Goal: Information Seeking & Learning: Learn about a topic

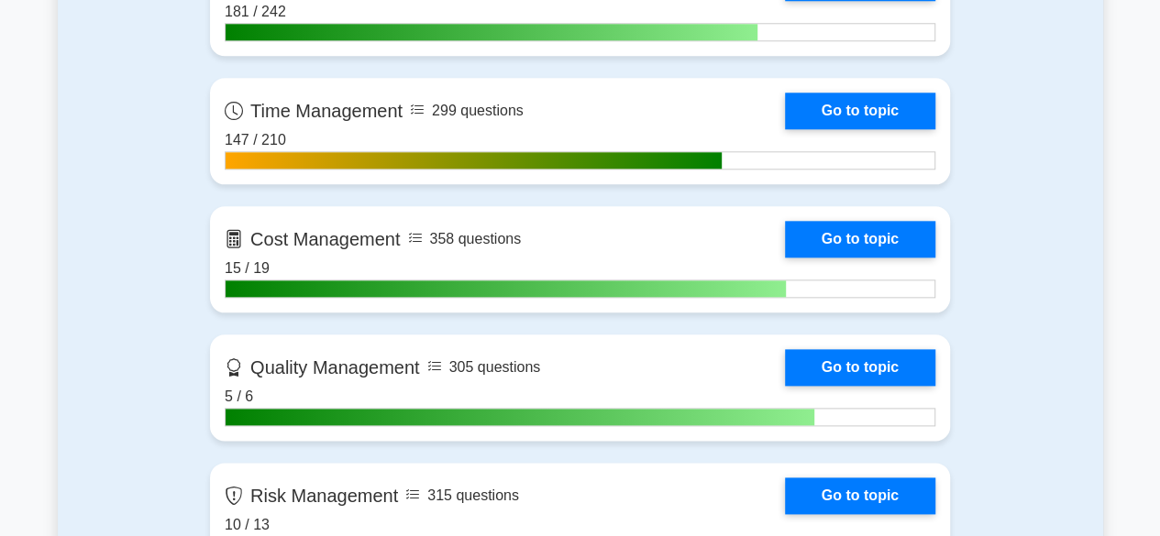
scroll to position [910, 0]
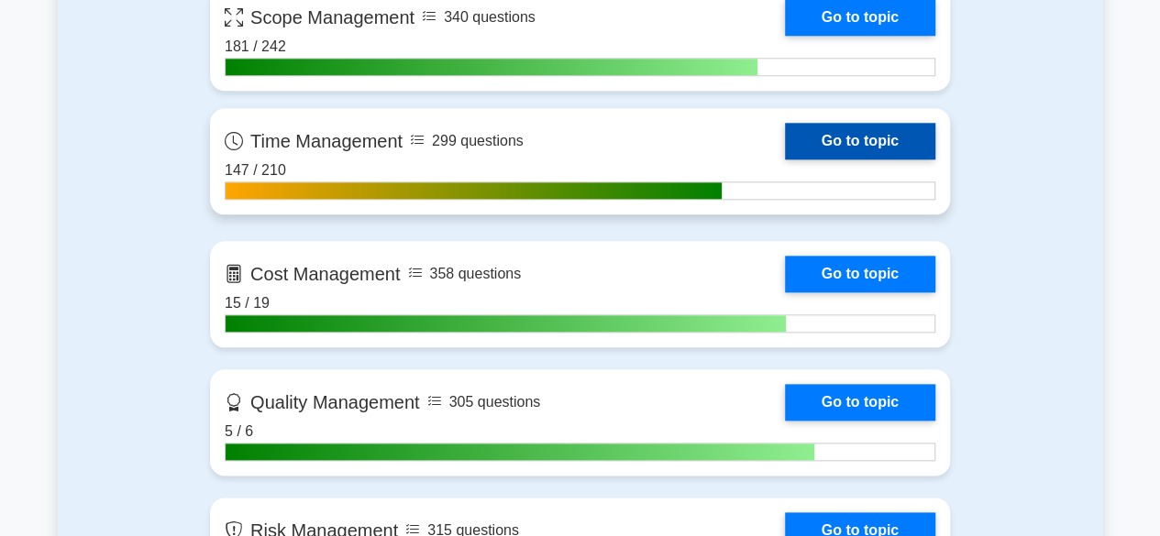
drag, startPoint x: 823, startPoint y: 141, endPoint x: 836, endPoint y: 138, distance: 13.4
click at [823, 141] on link "Go to topic" at bounding box center [860, 141] width 150 height 37
click at [836, 138] on link "Go to topic" at bounding box center [860, 141] width 150 height 37
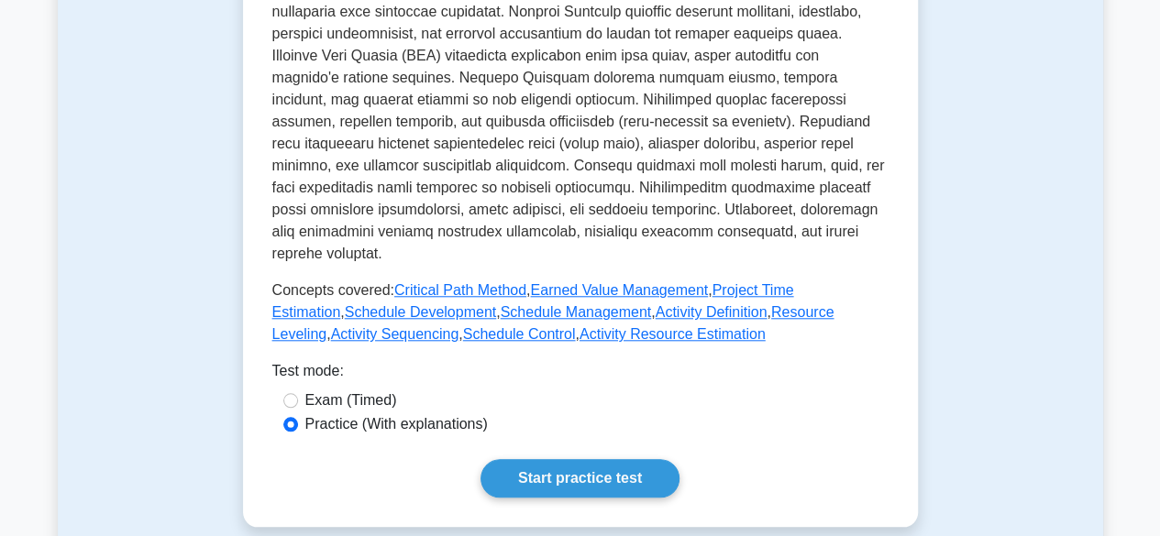
scroll to position [664, 0]
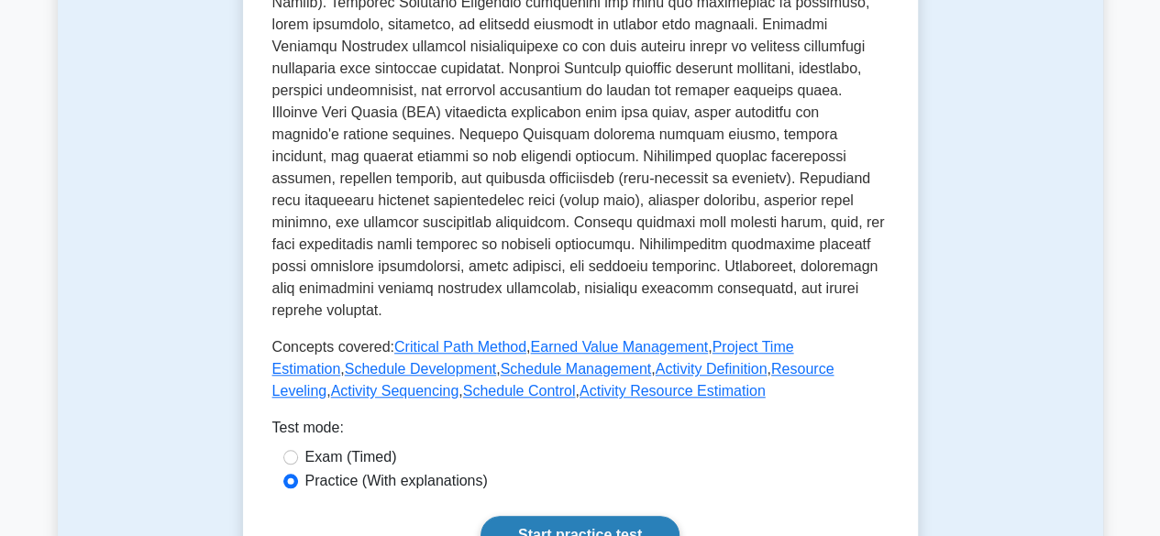
click at [546, 516] on link "Start practice test" at bounding box center [579, 535] width 199 height 39
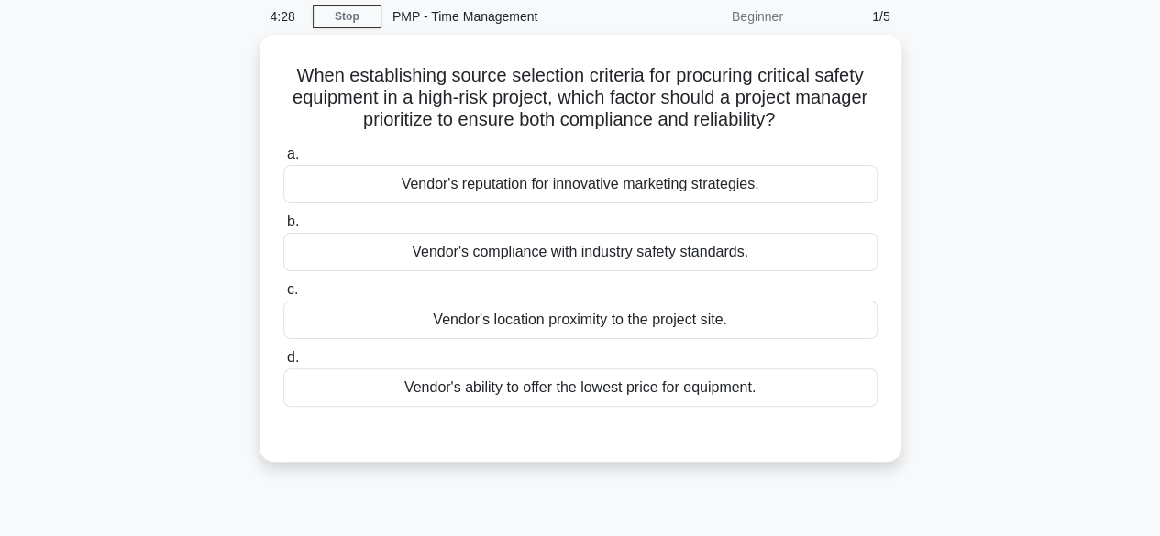
scroll to position [75, 0]
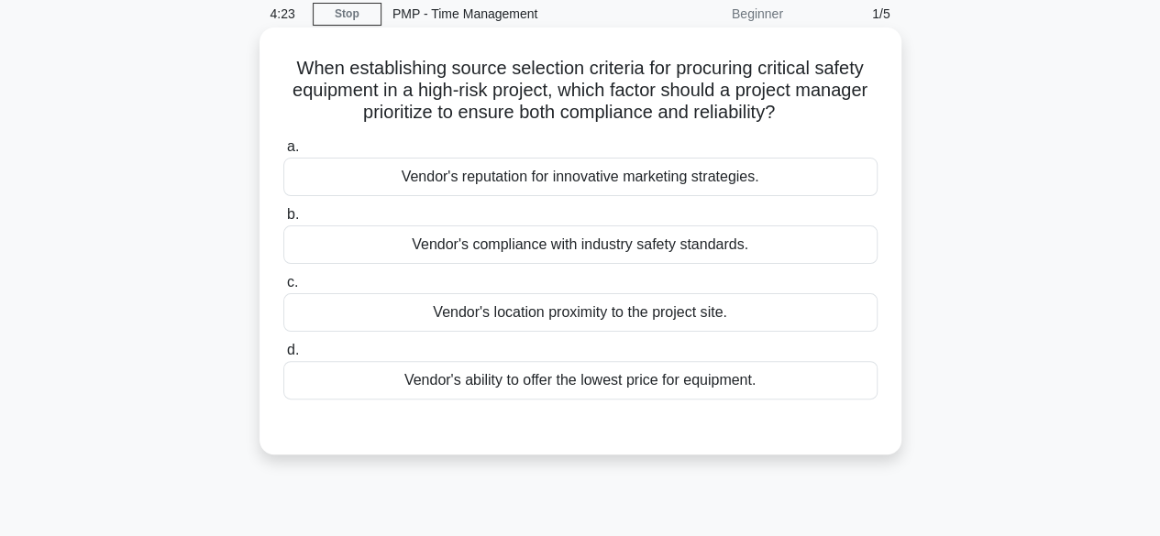
click at [679, 251] on div "Vendor's compliance with industry safety standards." at bounding box center [580, 245] width 594 height 39
click at [283, 221] on input "b. Vendor's compliance with industry safety standards." at bounding box center [283, 215] width 0 height 12
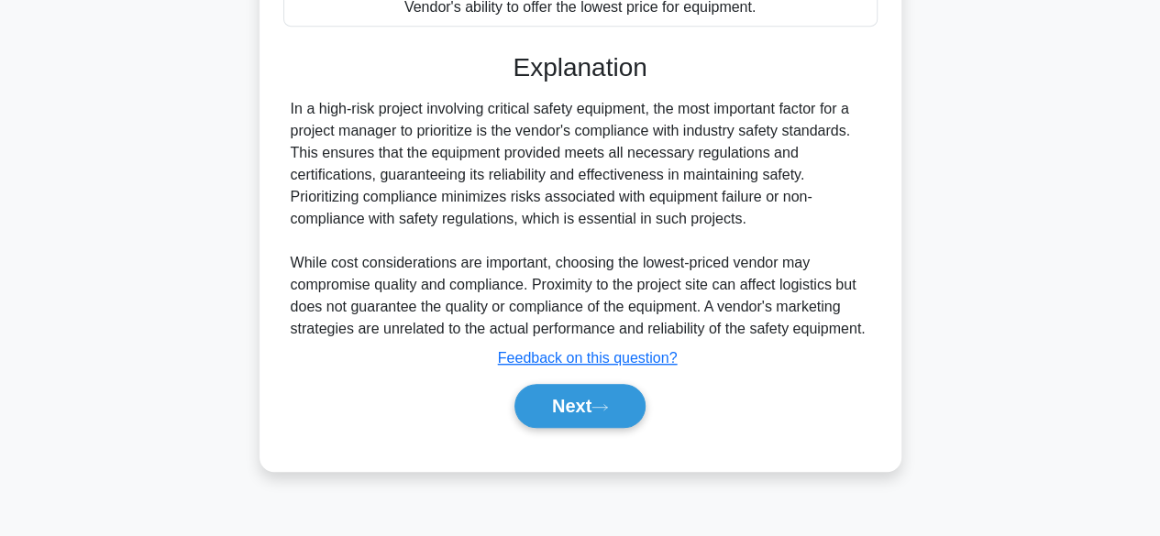
scroll to position [454, 0]
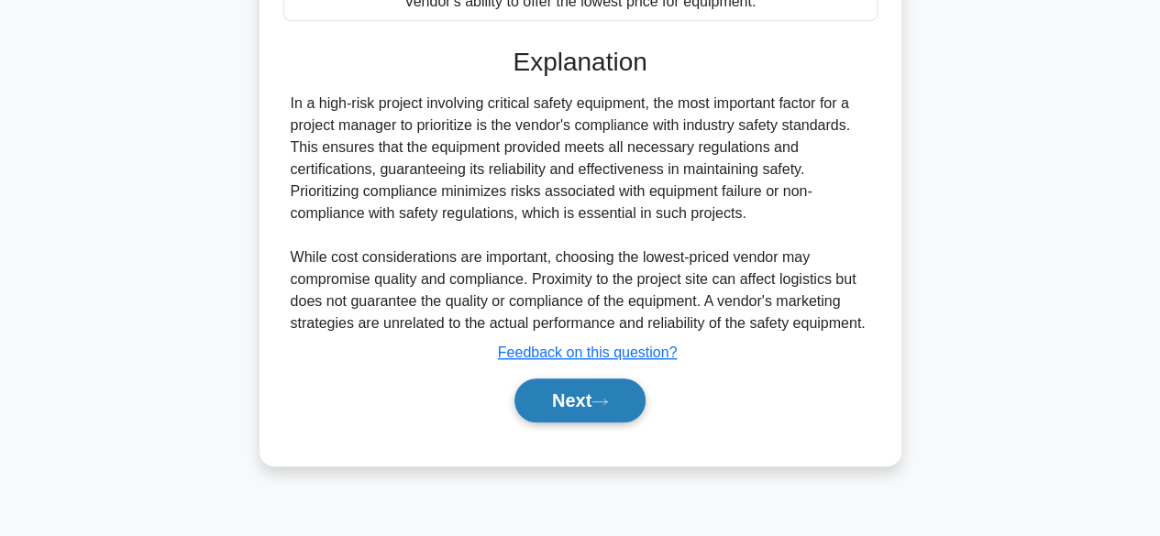
click at [608, 404] on icon at bounding box center [599, 402] width 17 height 10
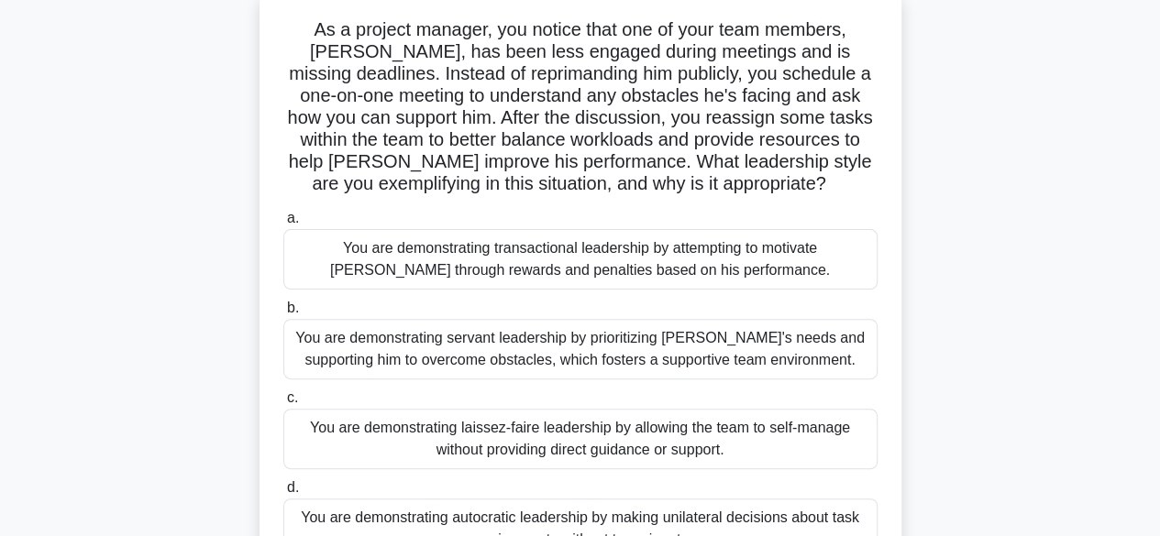
scroll to position [112, 0]
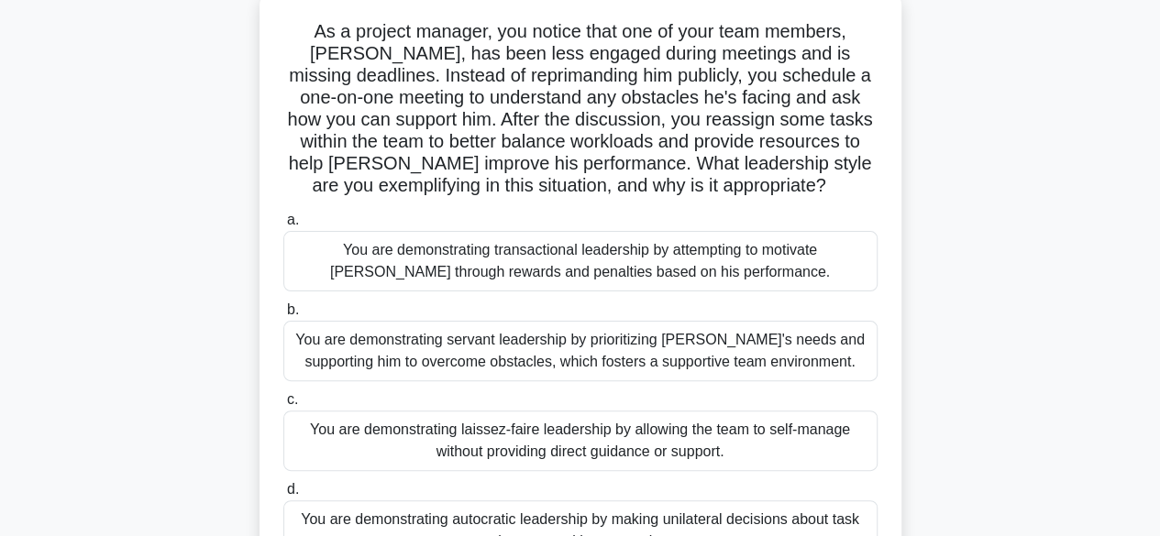
click at [749, 348] on div "You are demonstrating servant leadership by prioritizing James's needs and supp…" at bounding box center [580, 351] width 594 height 61
click at [283, 316] on input "b. You are demonstrating servant leadership by prioritizing James's needs and s…" at bounding box center [283, 310] width 0 height 12
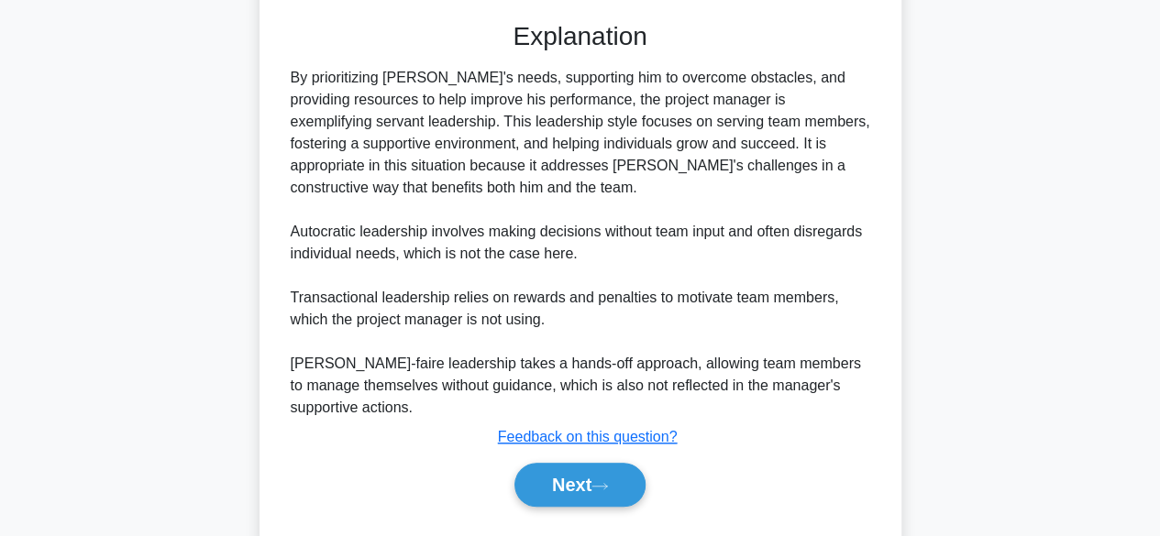
scroll to position [679, 0]
click at [583, 493] on button "Next" at bounding box center [579, 484] width 131 height 44
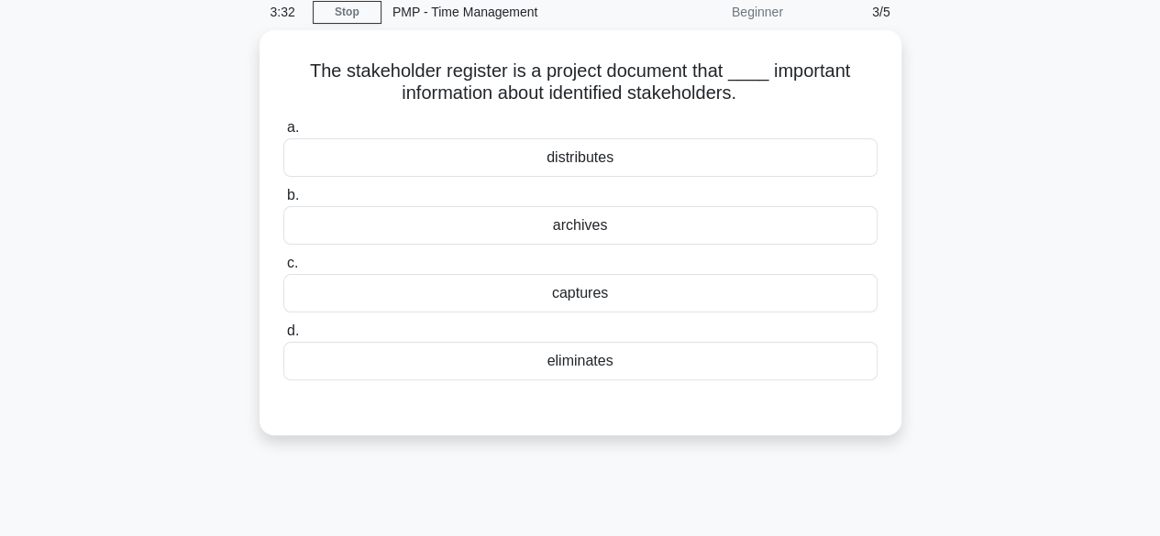
scroll to position [69, 0]
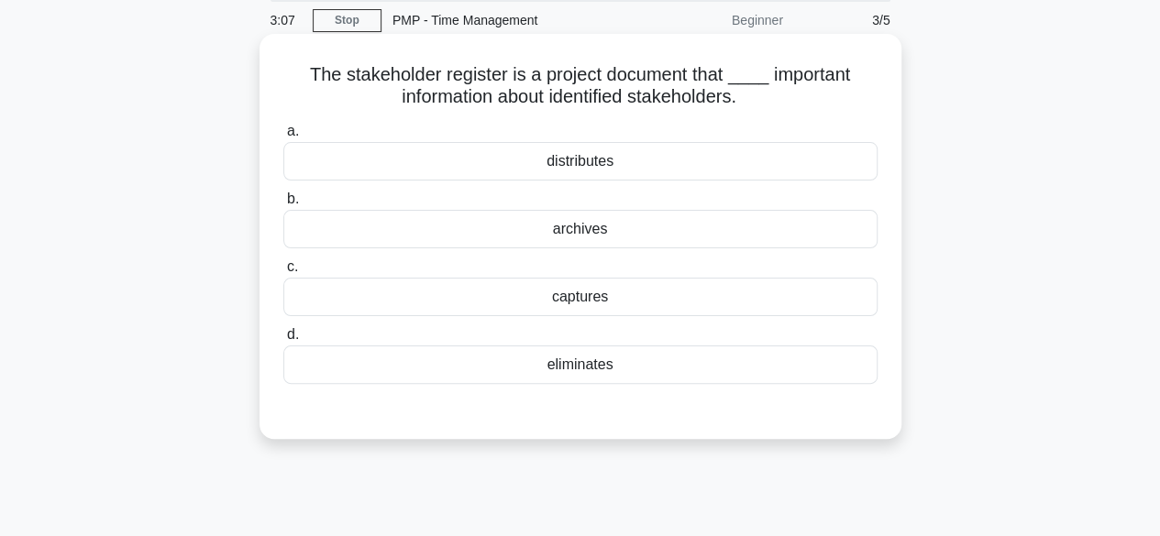
click at [595, 243] on div "archives" at bounding box center [580, 229] width 594 height 39
click at [283, 205] on input "b. archives" at bounding box center [283, 199] width 0 height 12
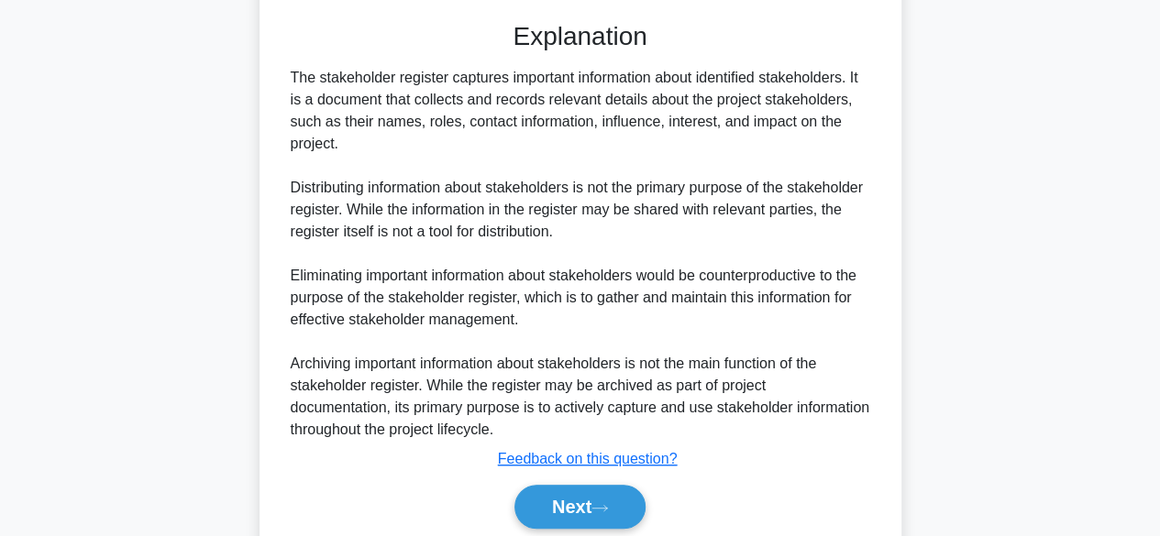
scroll to position [528, 0]
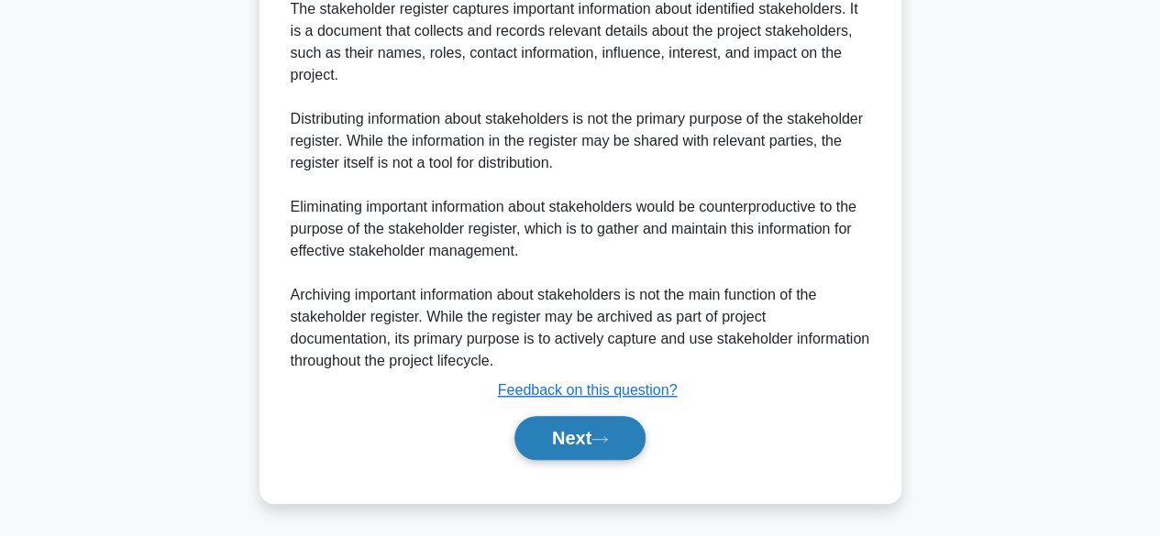
click at [588, 427] on button "Next" at bounding box center [579, 438] width 131 height 44
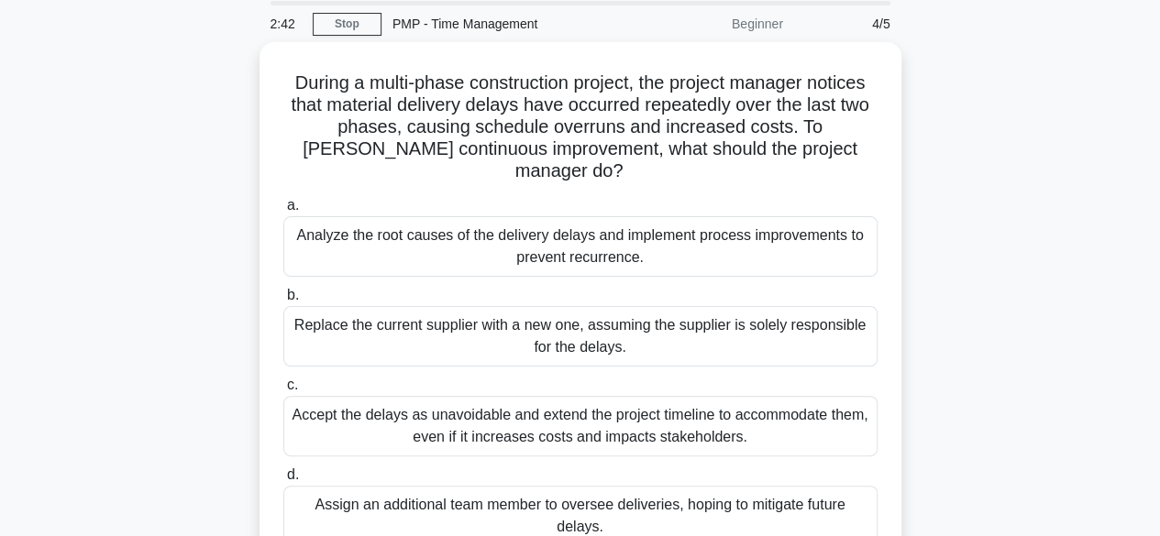
scroll to position [66, 0]
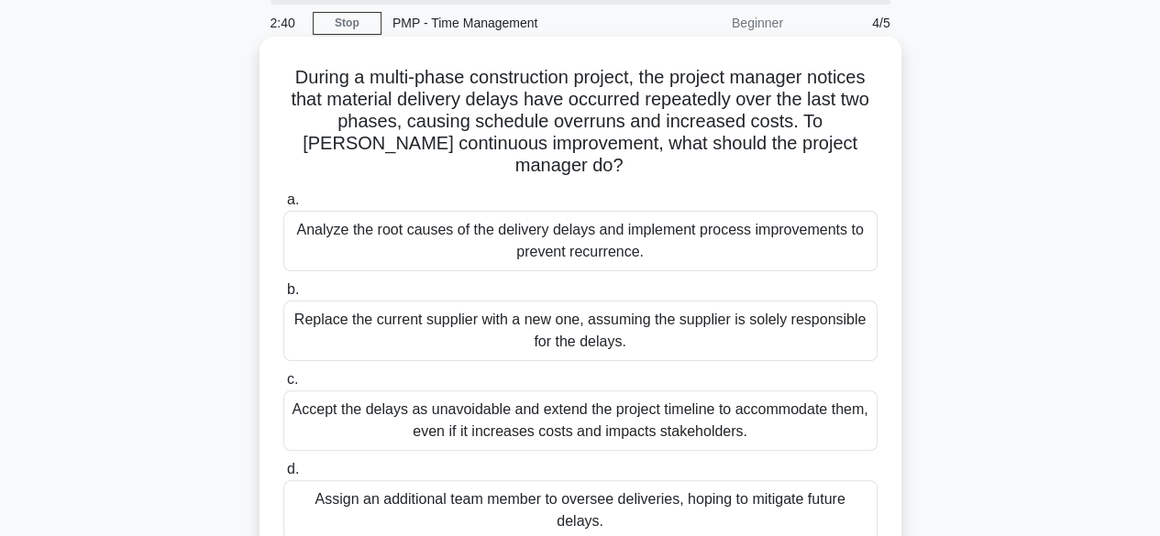
click at [690, 217] on div "Analyze the root causes of the delivery delays and implement process improvemen…" at bounding box center [580, 241] width 594 height 61
click at [283, 206] on input "a. Analyze the root causes of the delivery delays and implement process improve…" at bounding box center [283, 200] width 0 height 12
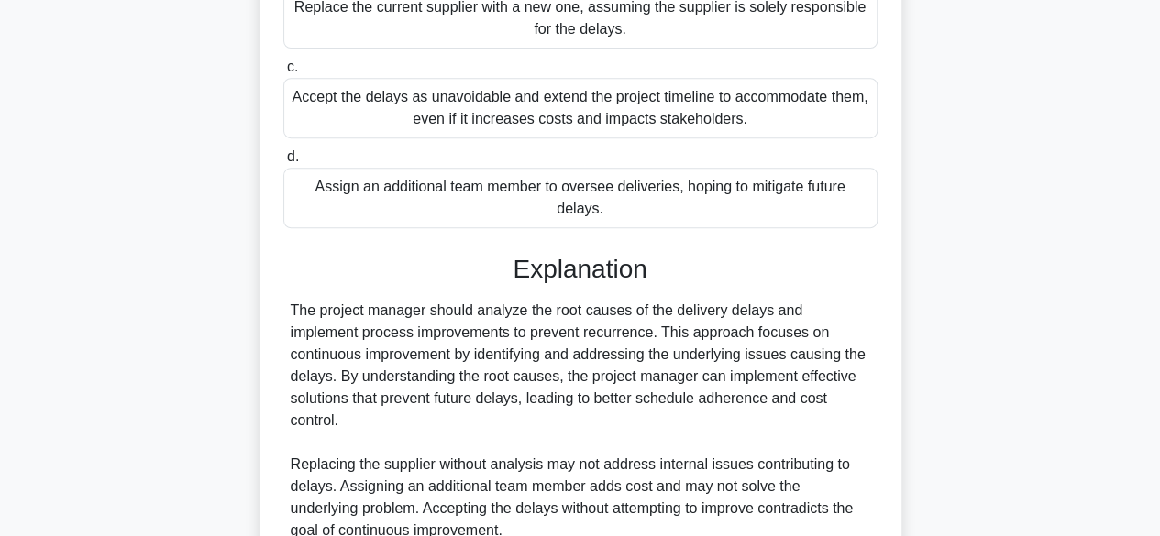
scroll to position [525, 0]
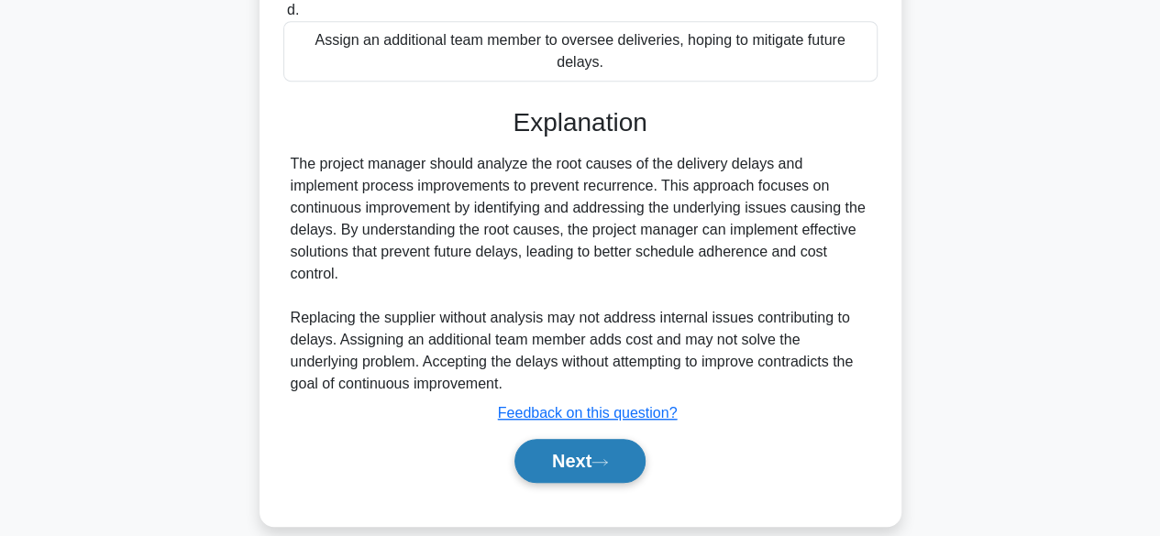
click at [610, 445] on button "Next" at bounding box center [579, 461] width 131 height 44
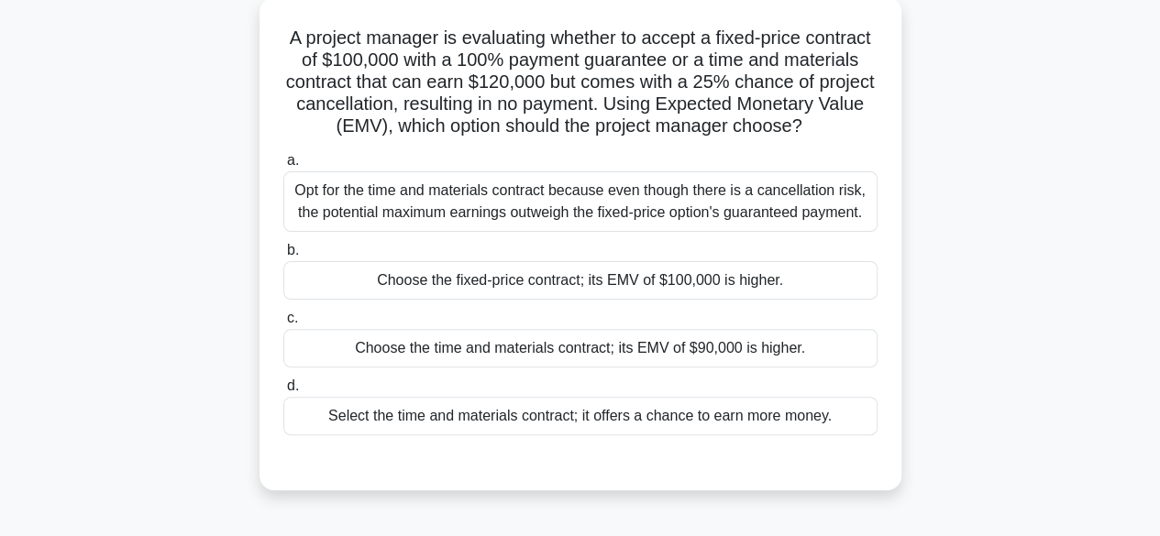
scroll to position [108, 0]
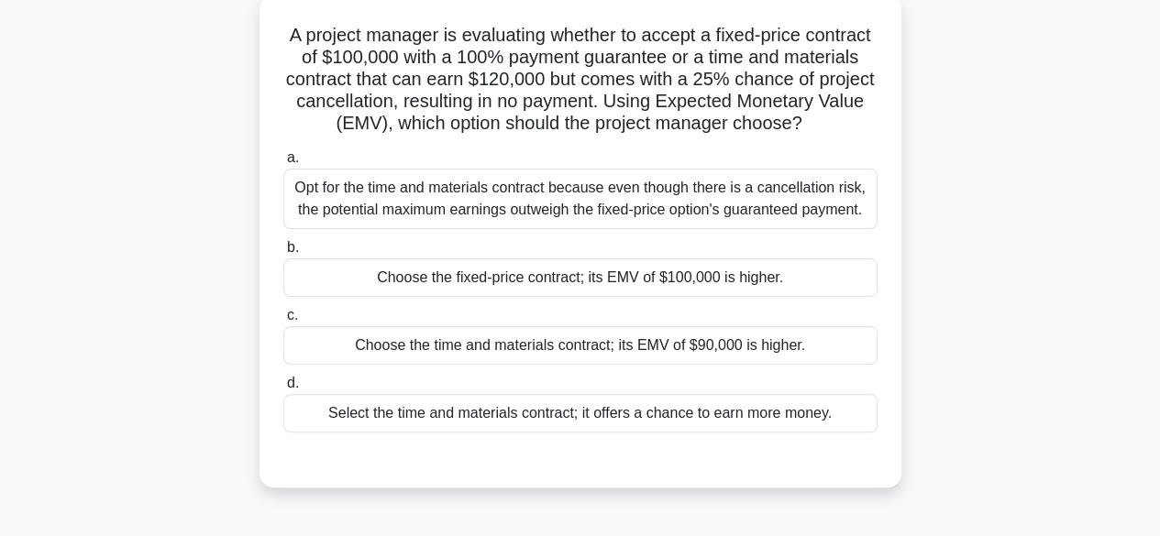
click at [761, 297] on div "Choose the fixed-price contract; its EMV of $100,000 is higher." at bounding box center [580, 278] width 594 height 39
click at [283, 254] on input "b. Choose the fixed-price contract; its EMV of $100,000 is higher." at bounding box center [283, 248] width 0 height 12
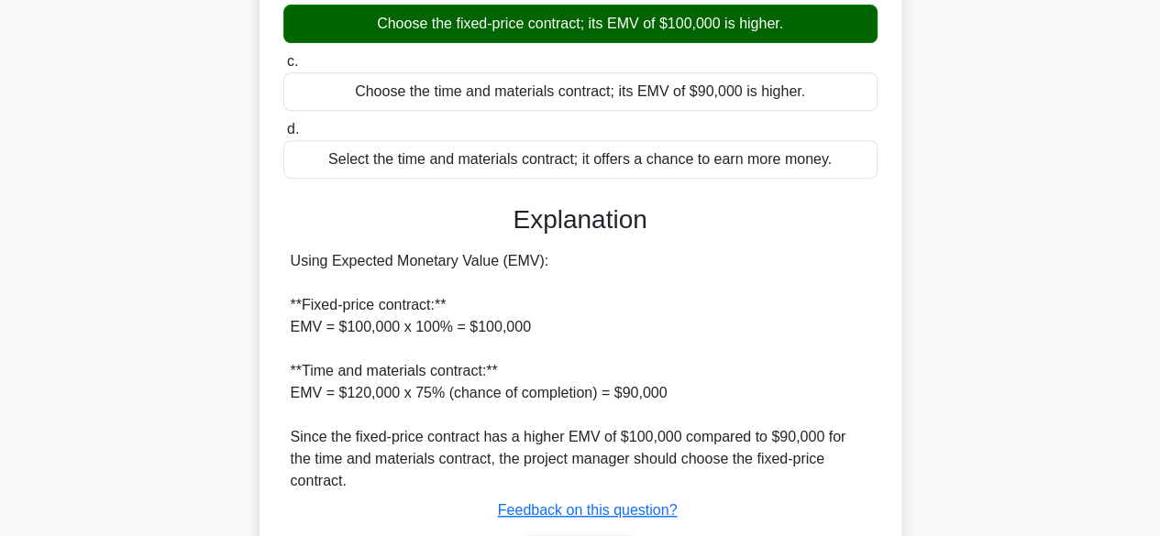
scroll to position [481, 0]
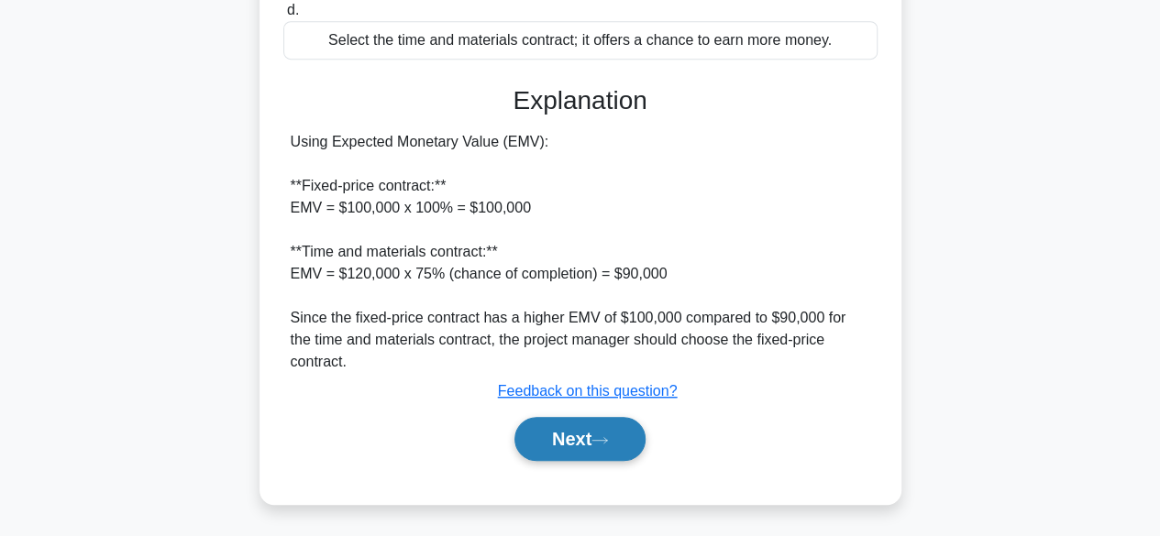
click at [616, 433] on button "Next" at bounding box center [579, 439] width 131 height 44
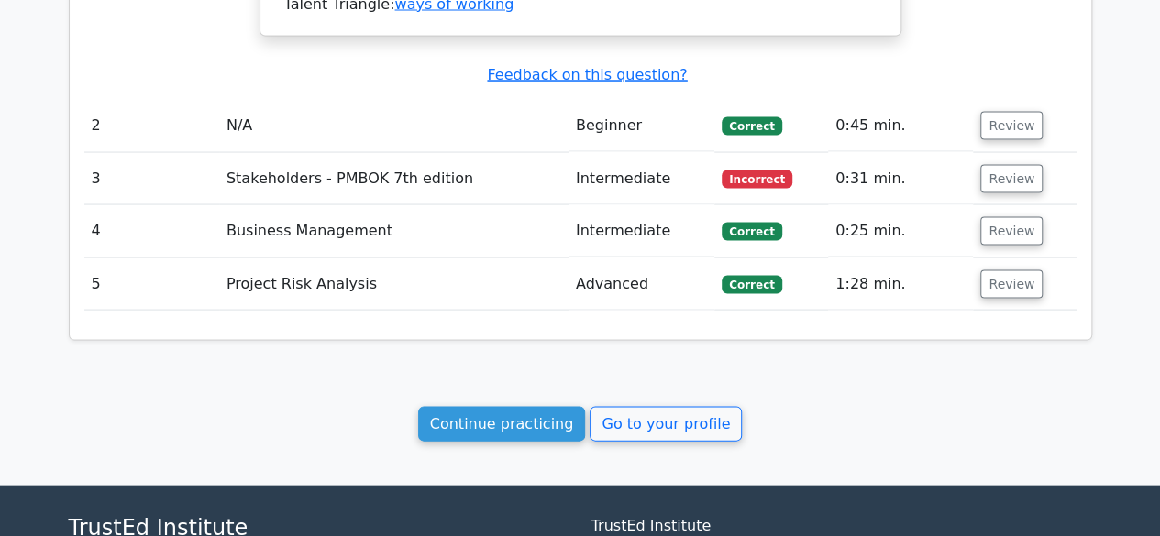
scroll to position [1785, 0]
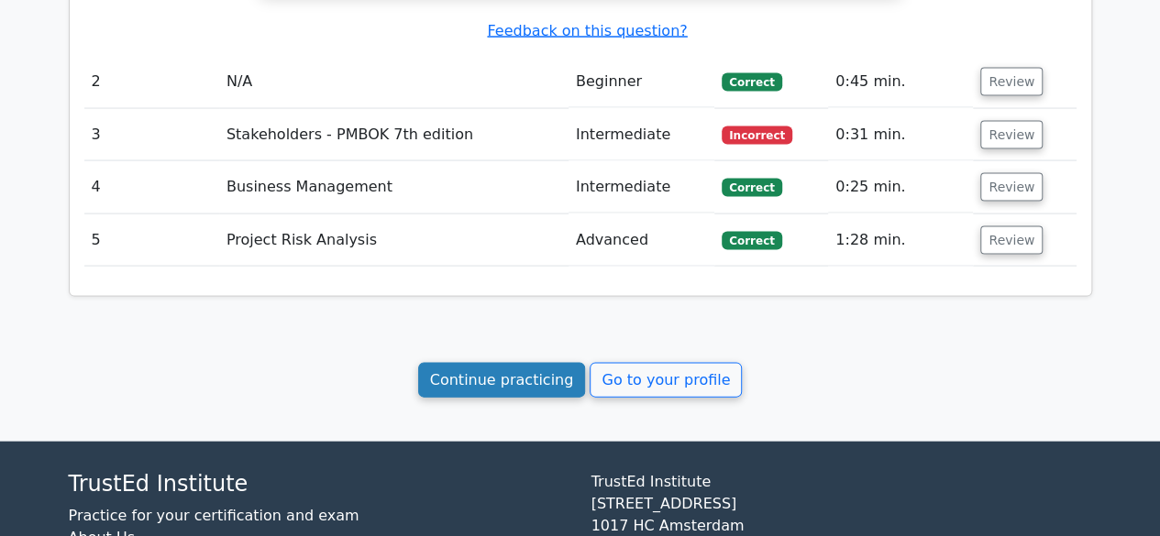
click at [538, 363] on link "Continue practicing" at bounding box center [502, 380] width 168 height 35
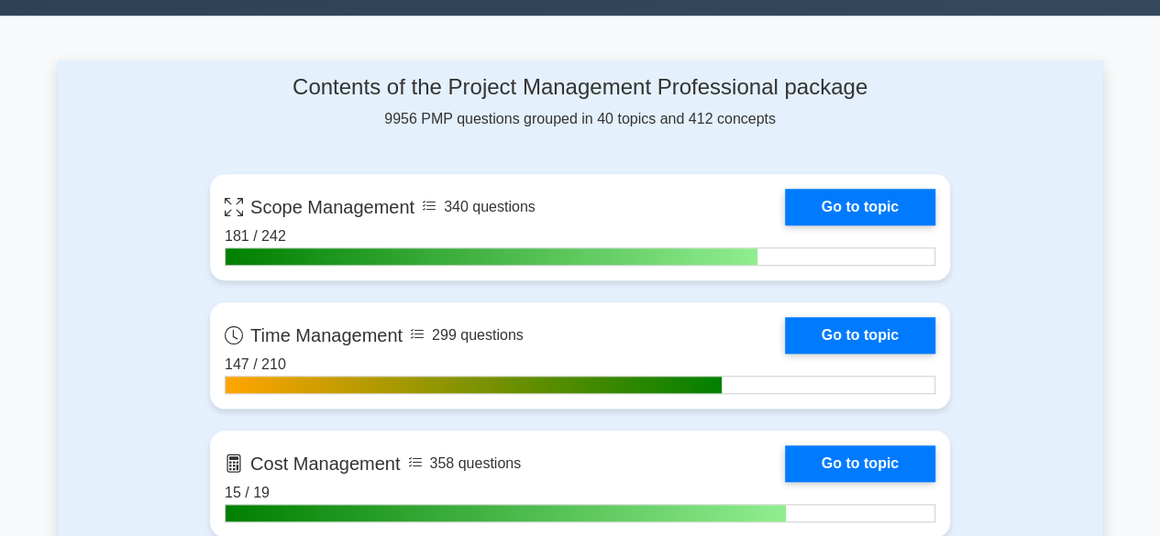
scroll to position [694, 0]
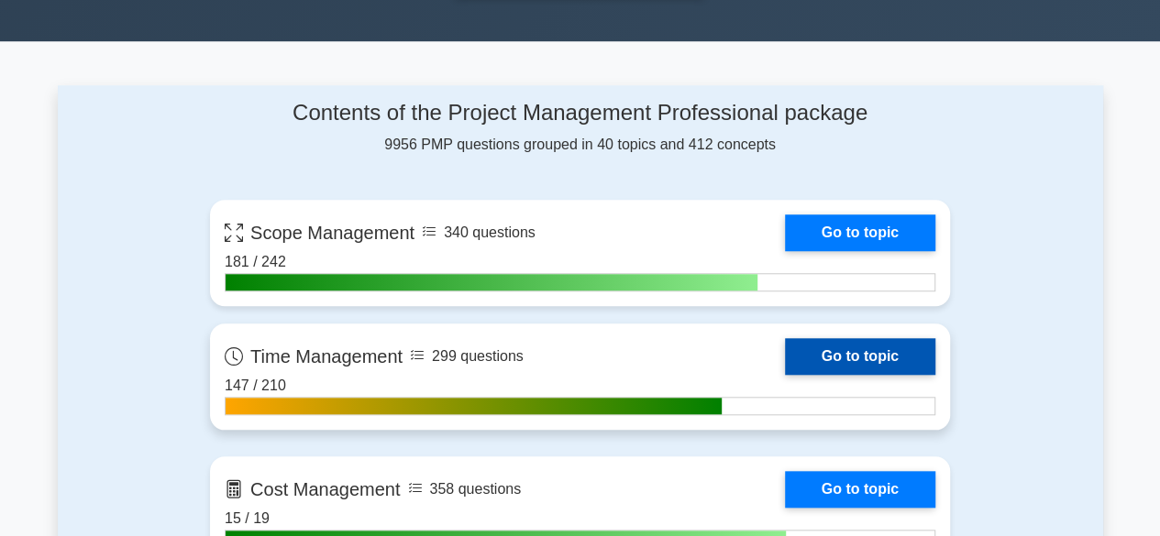
click at [840, 350] on link "Go to topic" at bounding box center [860, 356] width 150 height 37
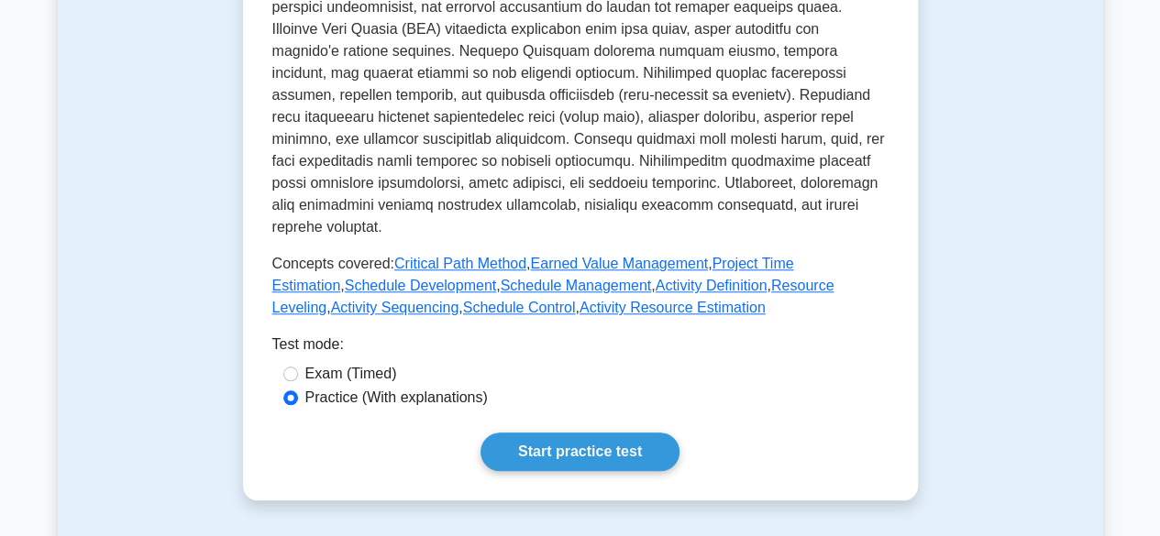
scroll to position [756, 0]
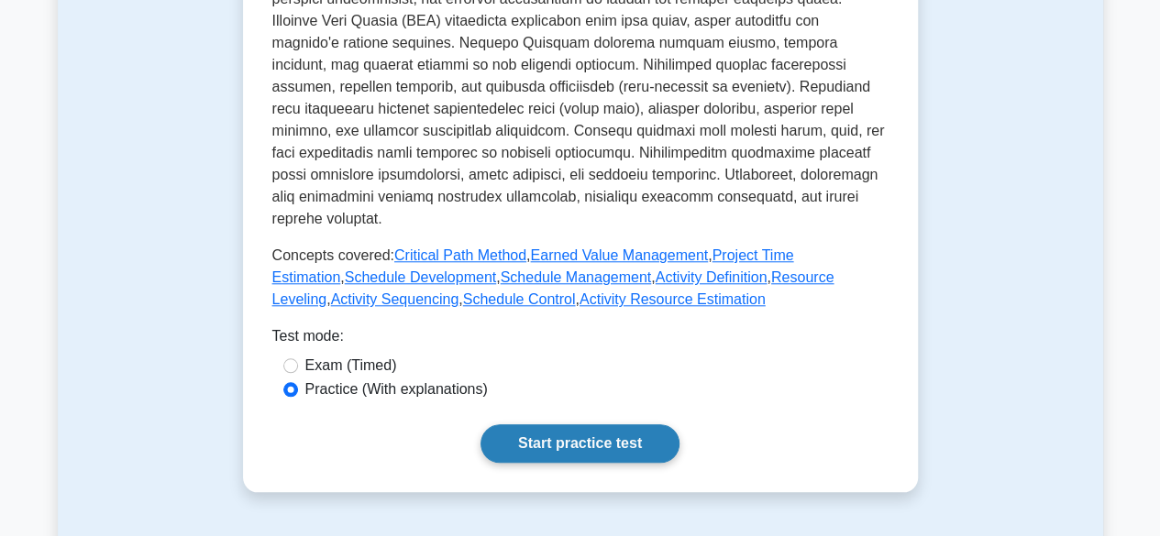
click at [609, 425] on link "Start practice test" at bounding box center [579, 444] width 199 height 39
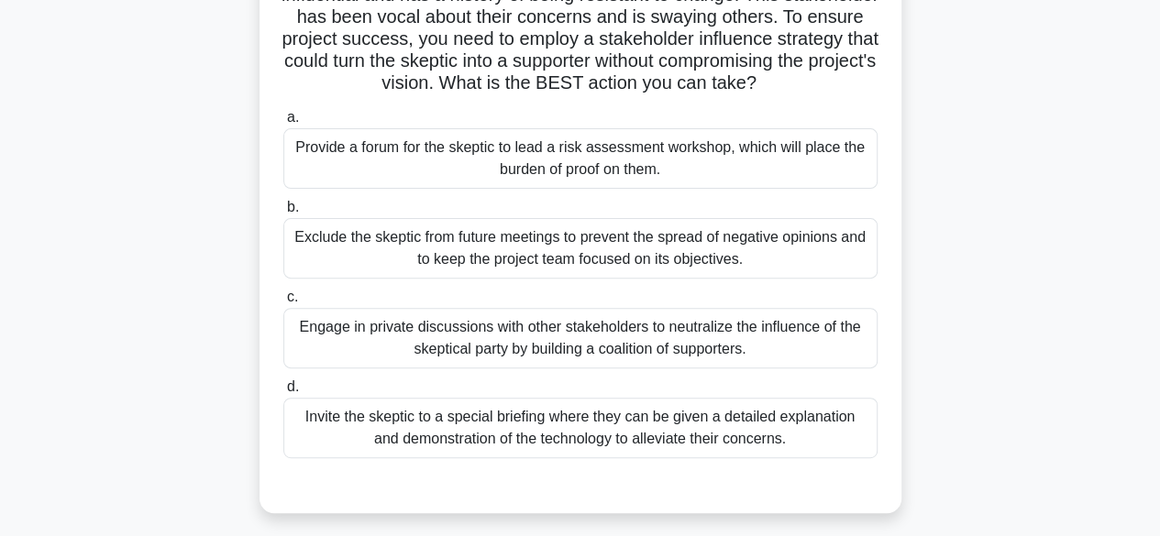
scroll to position [200, 0]
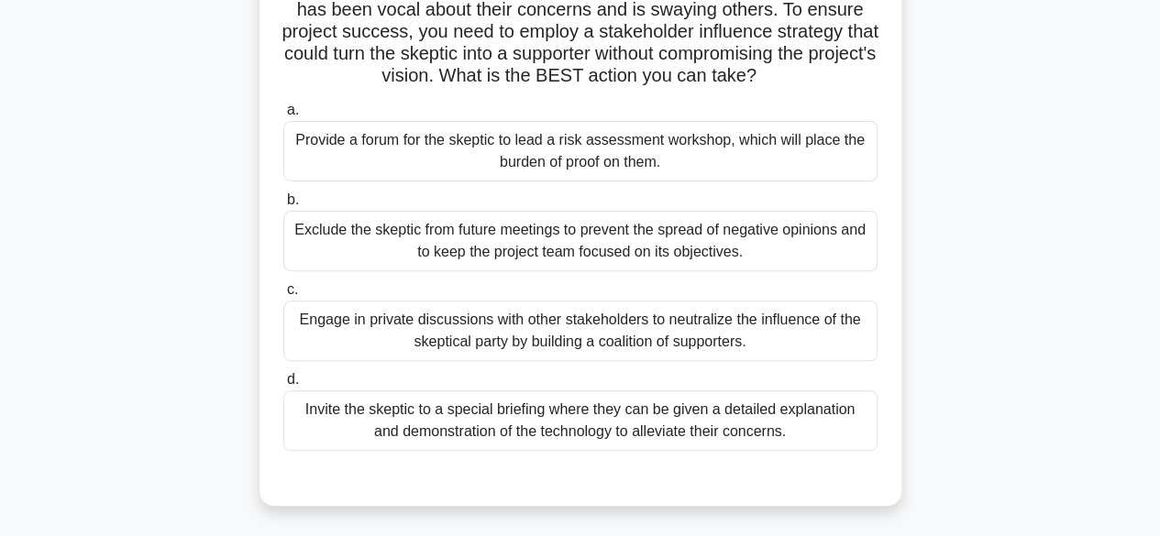
click at [811, 439] on div "Invite the skeptic to a special briefing where they can be given a detailed exp…" at bounding box center [580, 421] width 594 height 61
click at [283, 386] on input "d. Invite the skeptic to a special briefing where they can be given a detailed …" at bounding box center [283, 380] width 0 height 12
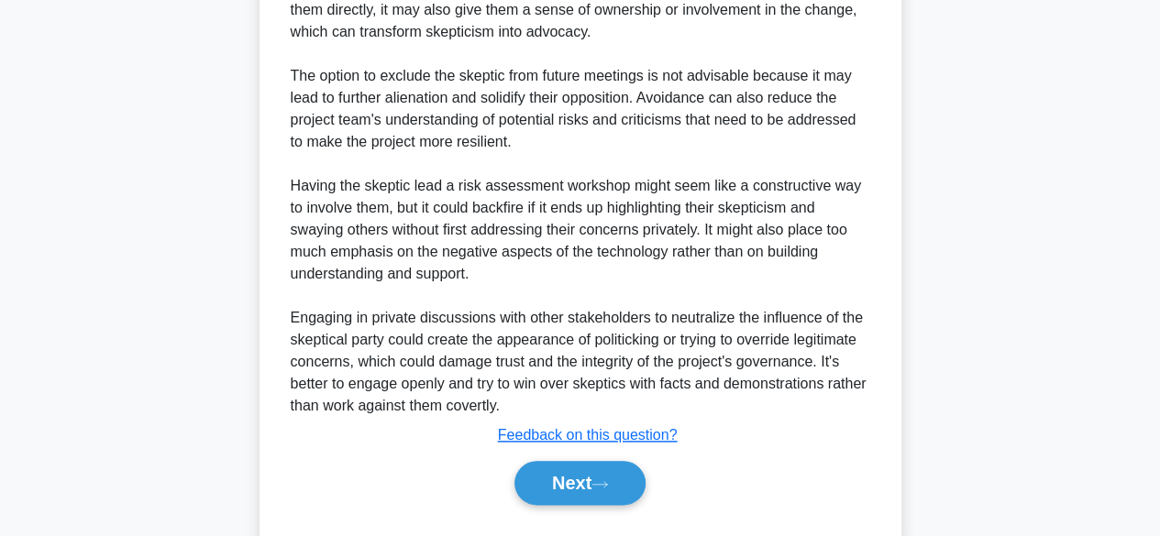
scroll to position [821, 0]
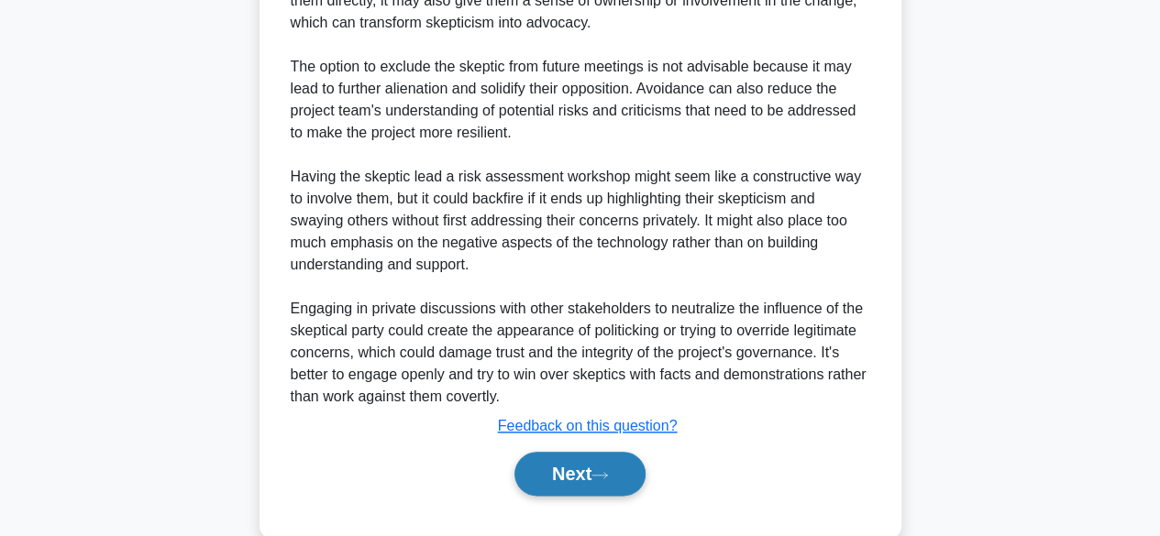
click at [627, 487] on button "Next" at bounding box center [579, 474] width 131 height 44
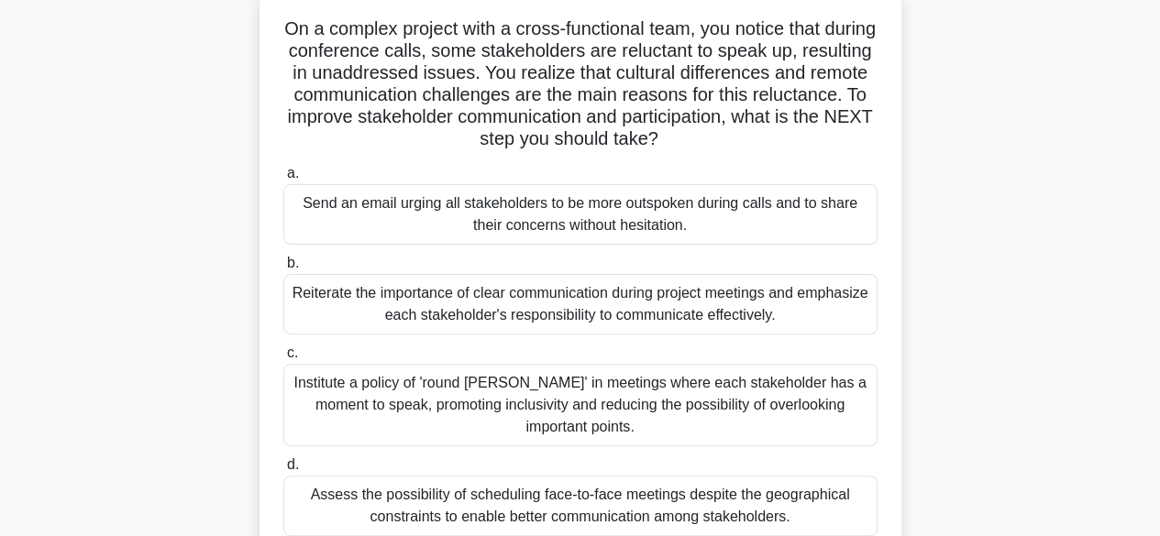
scroll to position [116, 0]
click at [765, 386] on div "Institute a policy of 'round robin' in meetings where each stakeholder has a mo…" at bounding box center [580, 404] width 594 height 83
click at [283, 359] on input "c. Institute a policy of 'round robin' in meetings where each stakeholder has a…" at bounding box center [283, 353] width 0 height 12
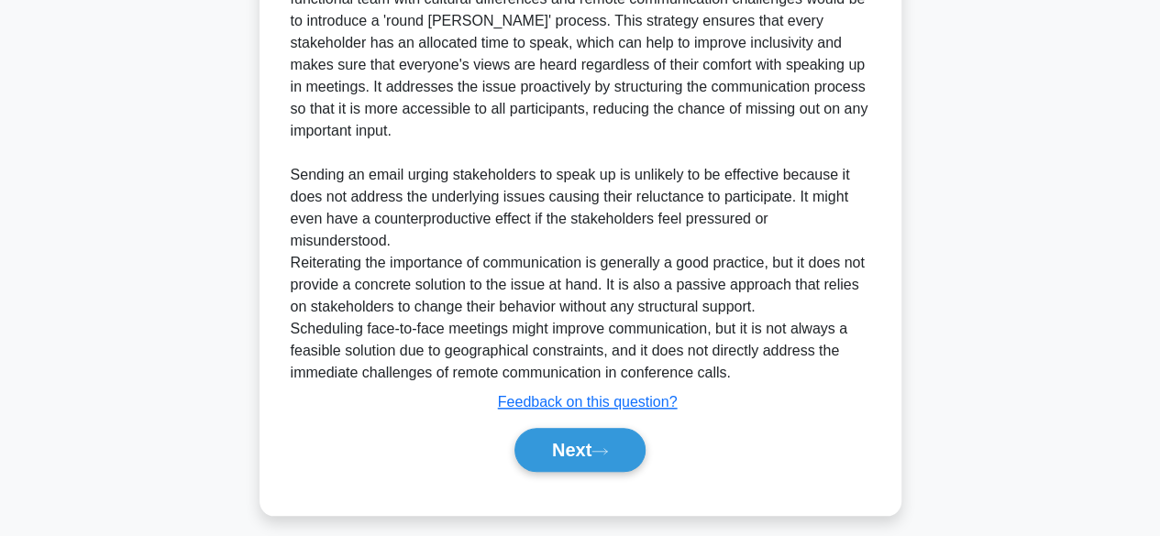
scroll to position [764, 0]
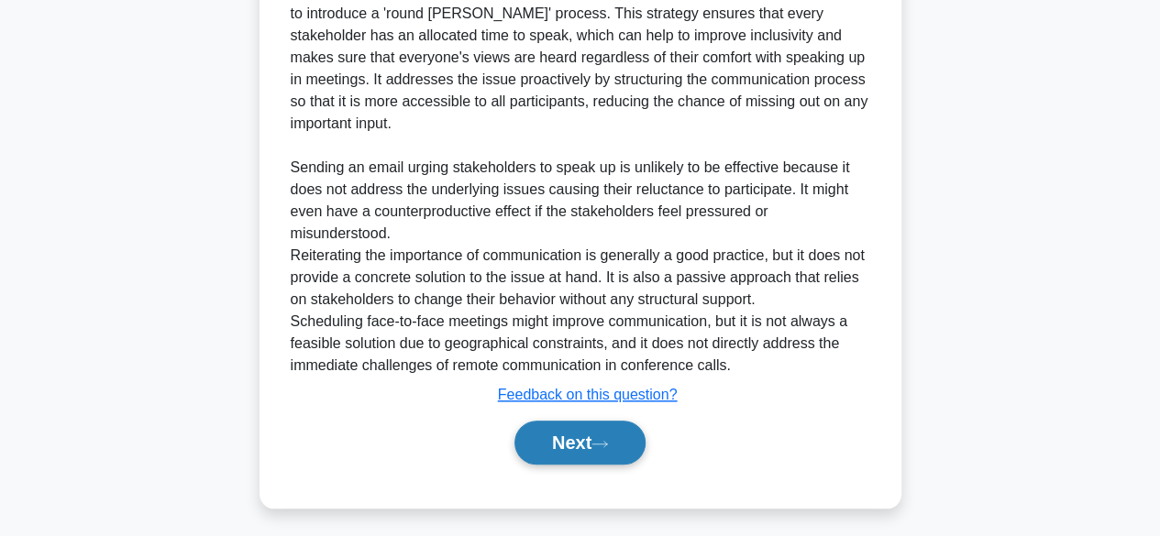
click at [606, 439] on icon at bounding box center [599, 444] width 17 height 10
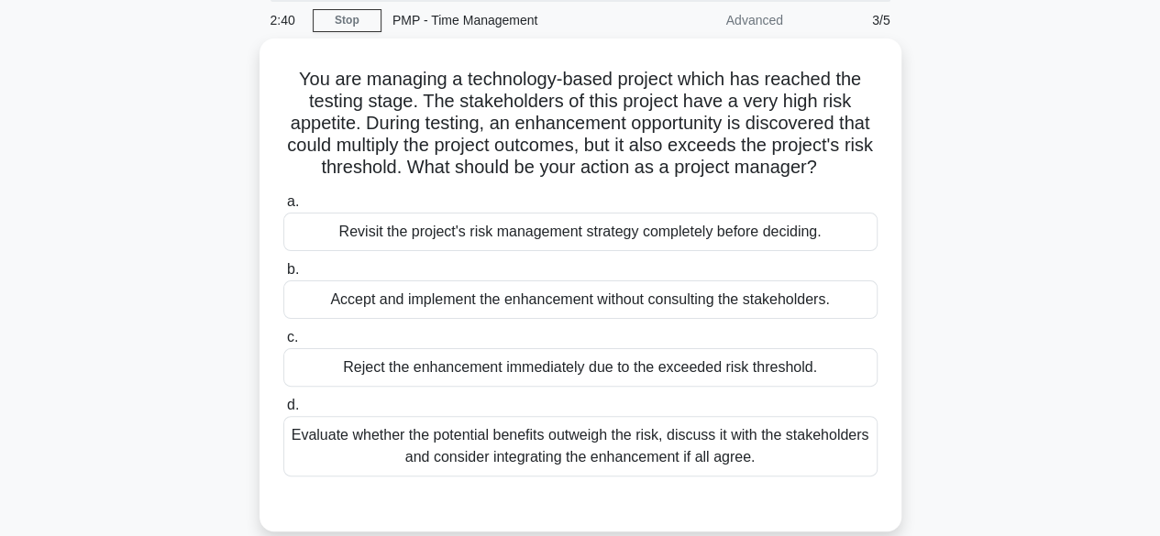
scroll to position [61, 0]
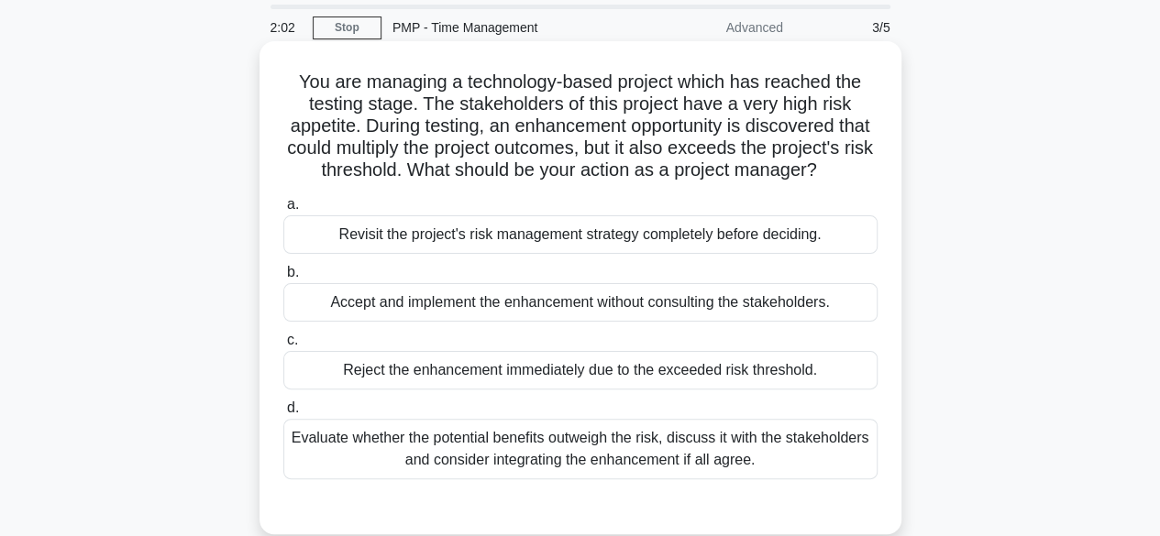
click at [825, 471] on div "Evaluate whether the potential benefits outweigh the risk, discuss it with the …" at bounding box center [580, 449] width 594 height 61
click at [283, 414] on input "d. Evaluate whether the potential benefits outweigh the risk, discuss it with t…" at bounding box center [283, 409] width 0 height 12
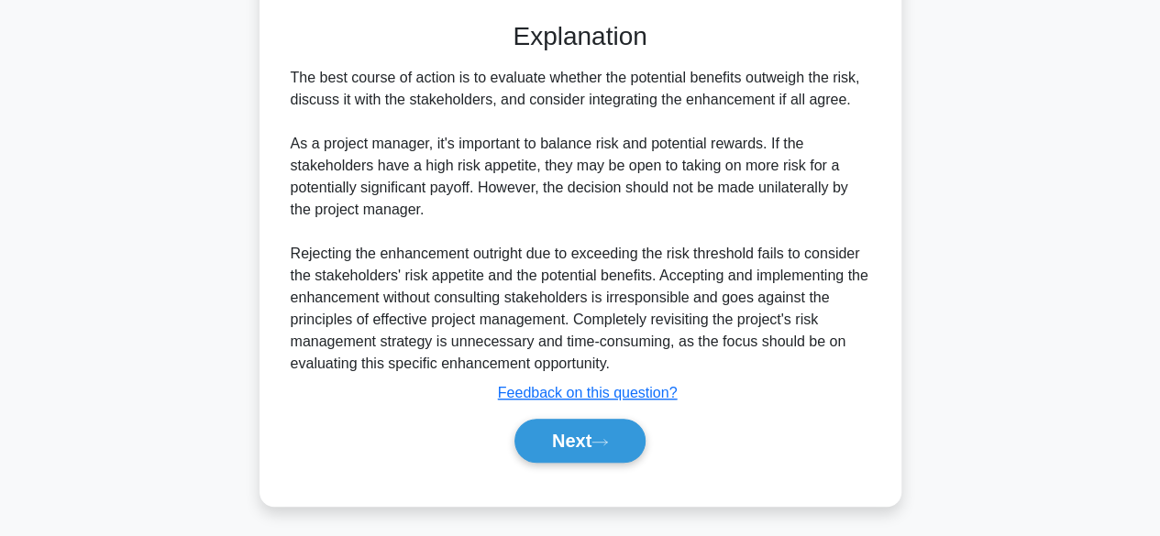
scroll to position [569, 0]
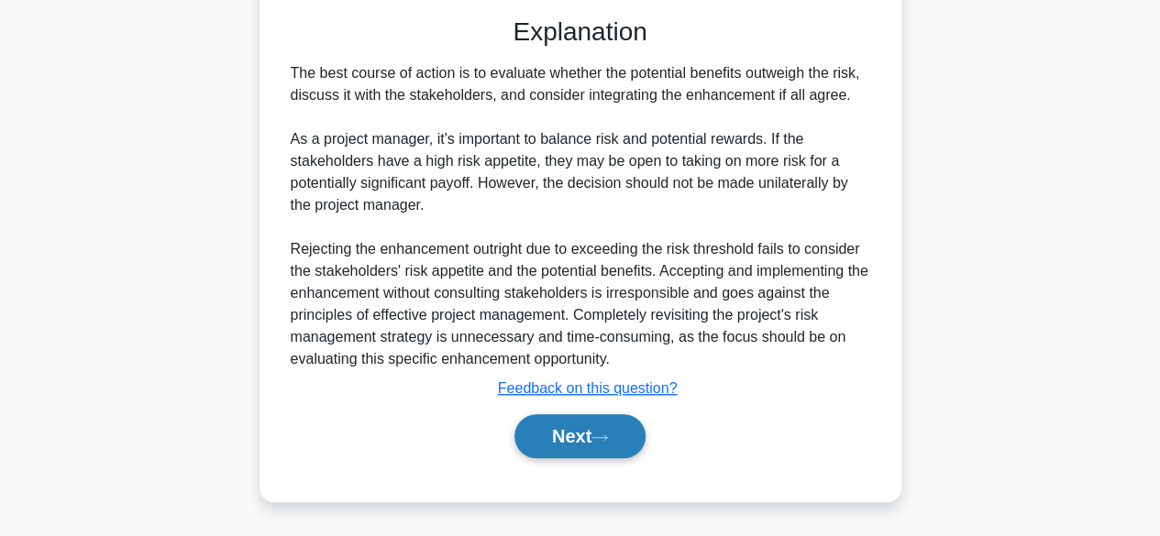
click at [563, 441] on button "Next" at bounding box center [579, 436] width 131 height 44
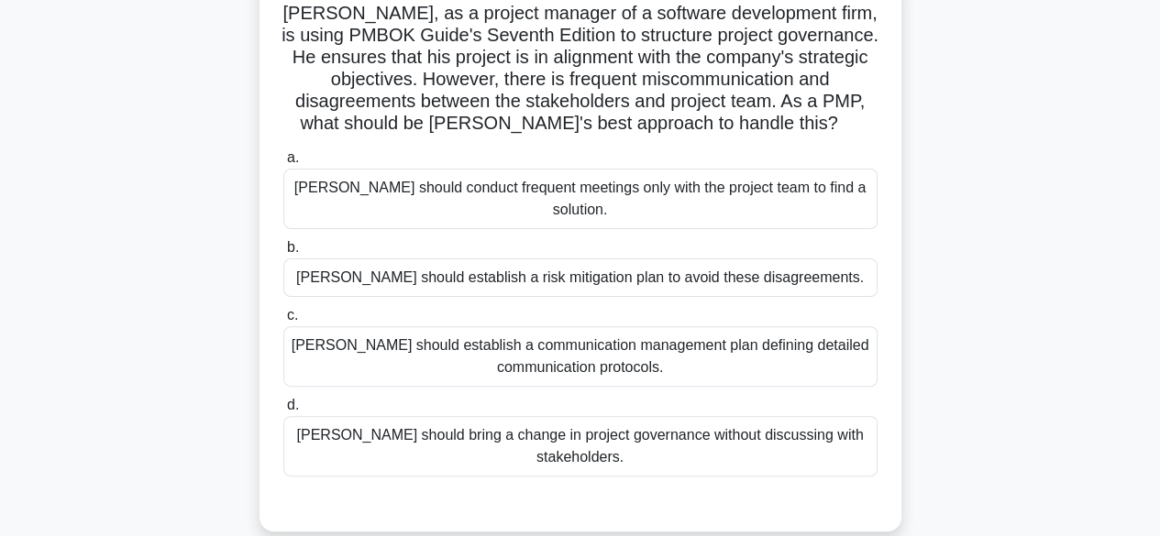
scroll to position [138, 0]
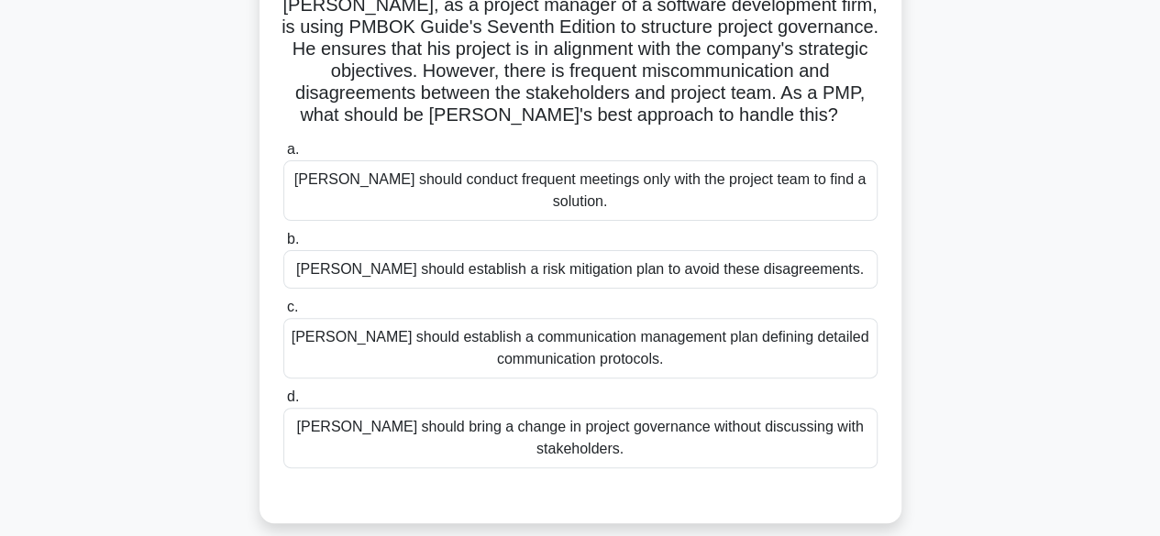
click at [837, 331] on div "Adam should establish a communication management plan defining detailed communi…" at bounding box center [580, 348] width 594 height 61
click at [283, 314] on input "c. Adam should establish a communication management plan defining detailed comm…" at bounding box center [283, 308] width 0 height 12
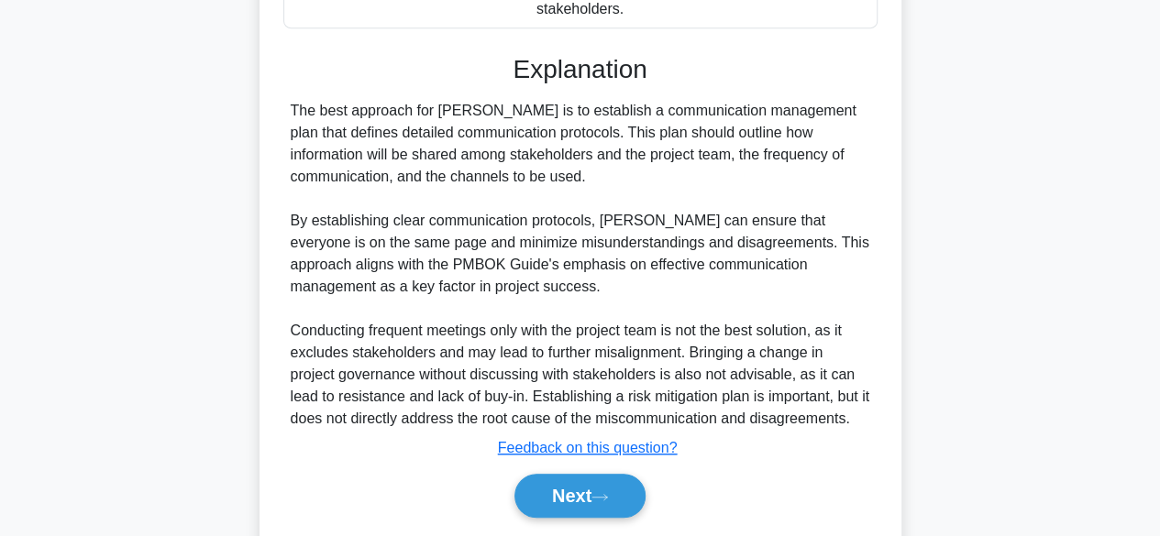
scroll to position [591, 0]
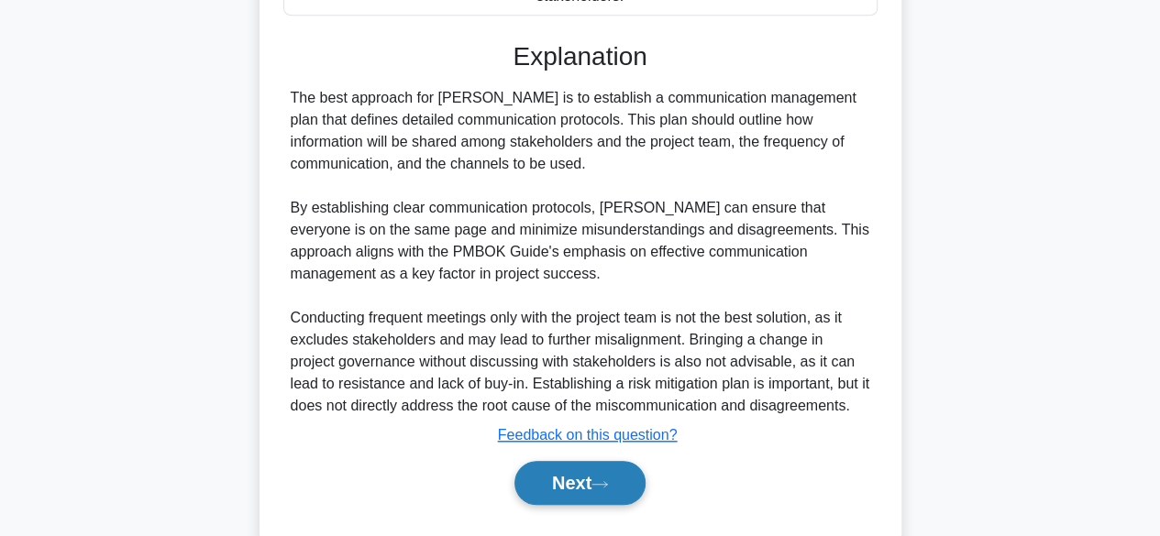
click at [579, 461] on button "Next" at bounding box center [579, 483] width 131 height 44
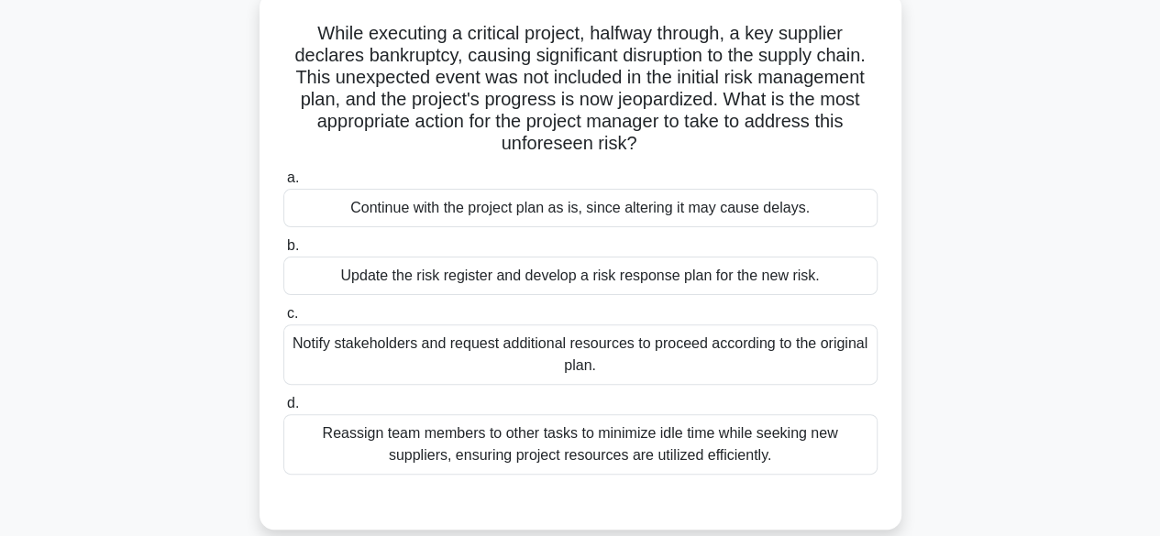
scroll to position [116, 0]
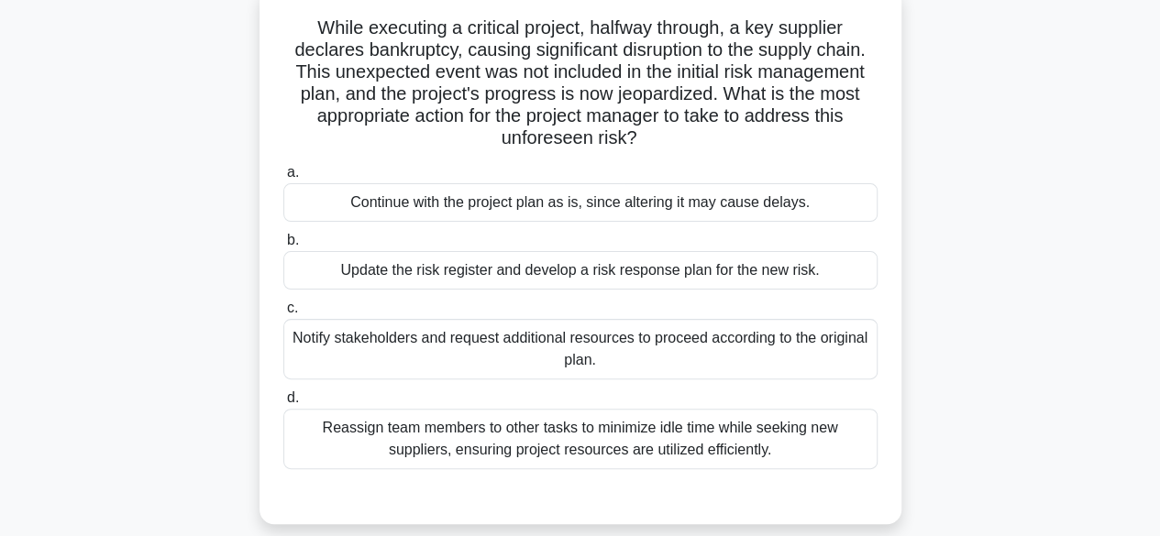
click at [745, 275] on div "Update the risk register and develop a risk response plan for the new risk." at bounding box center [580, 270] width 594 height 39
click at [283, 247] on input "b. Update the risk register and develop a risk response plan for the new risk." at bounding box center [283, 241] width 0 height 12
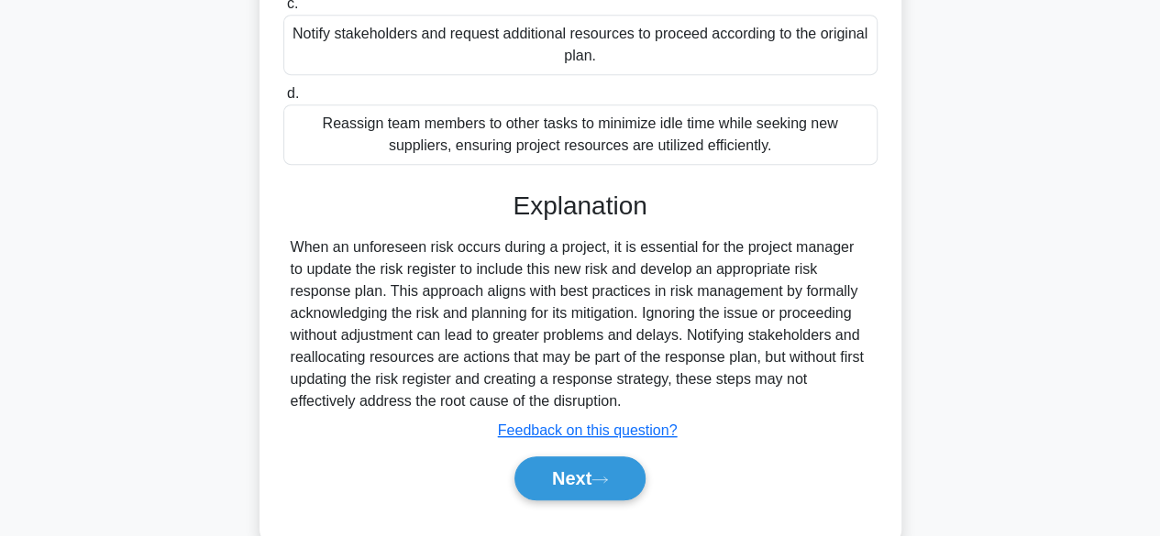
scroll to position [459, 0]
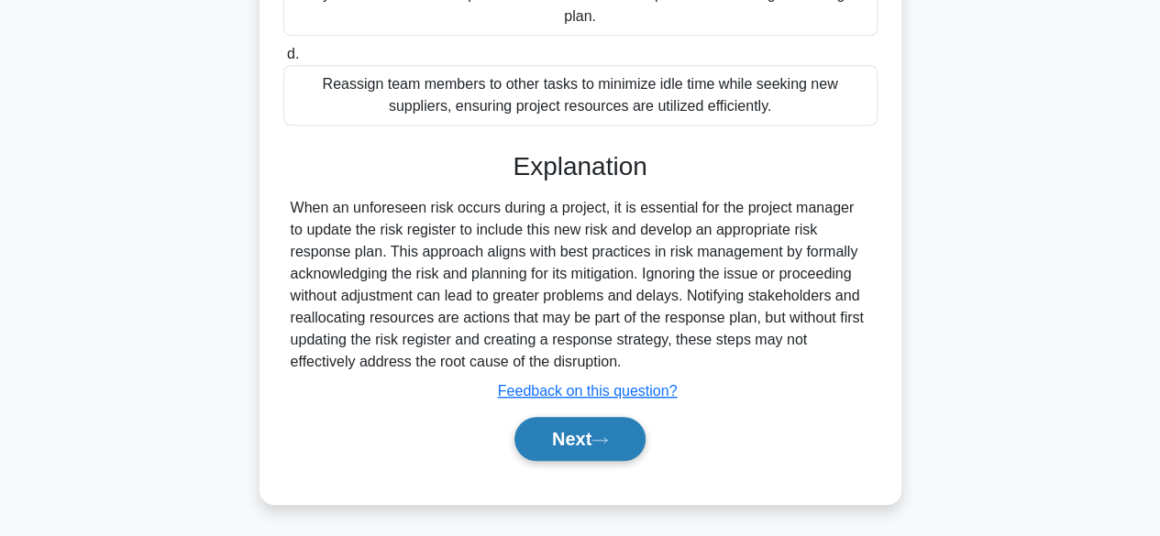
click at [627, 439] on button "Next" at bounding box center [579, 439] width 131 height 44
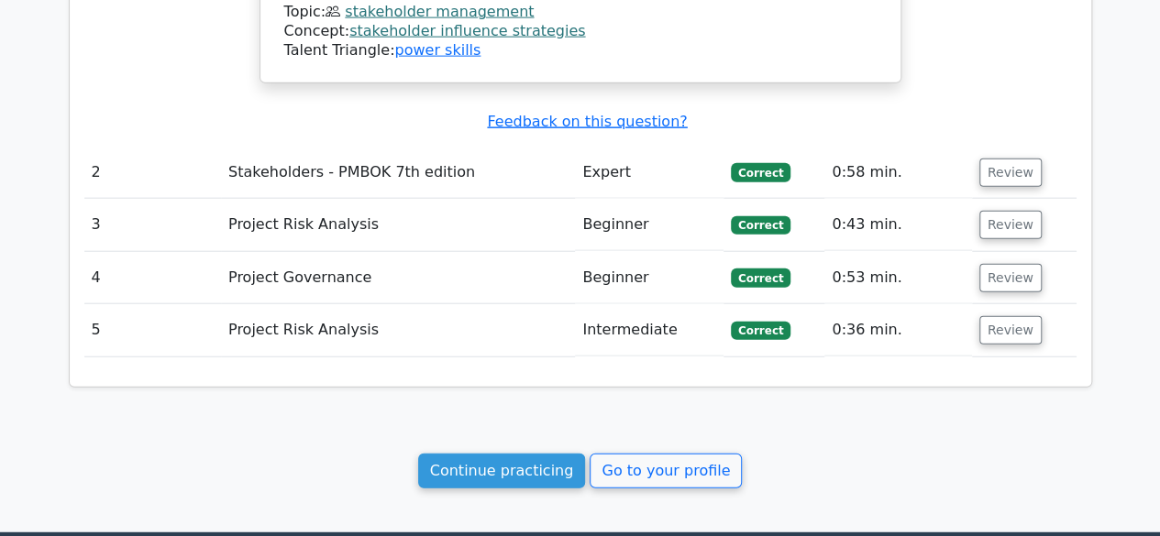
scroll to position [2140, 0]
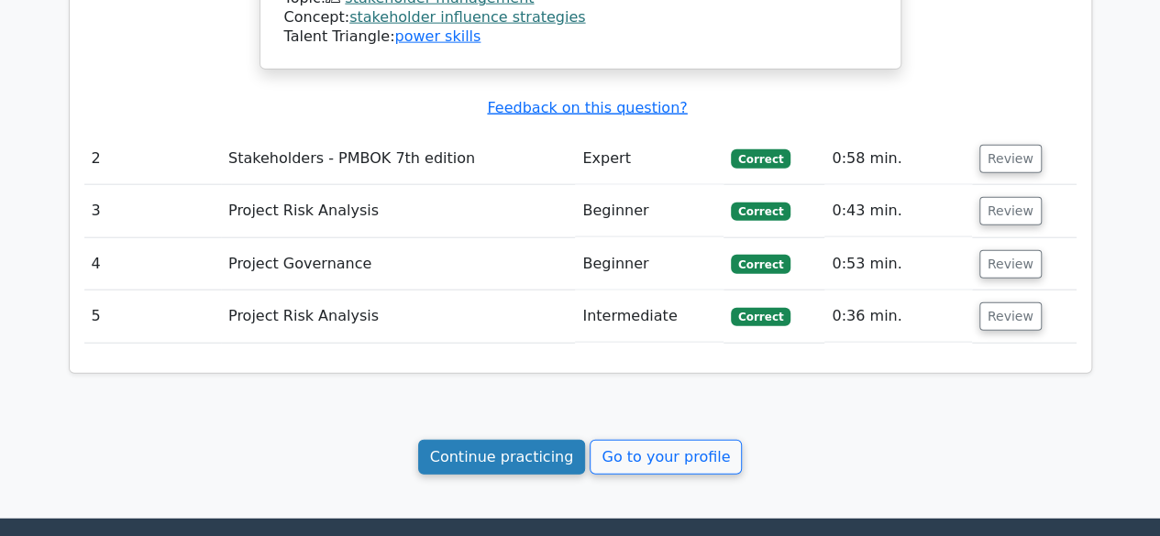
click at [504, 440] on link "Continue practicing" at bounding box center [502, 457] width 168 height 35
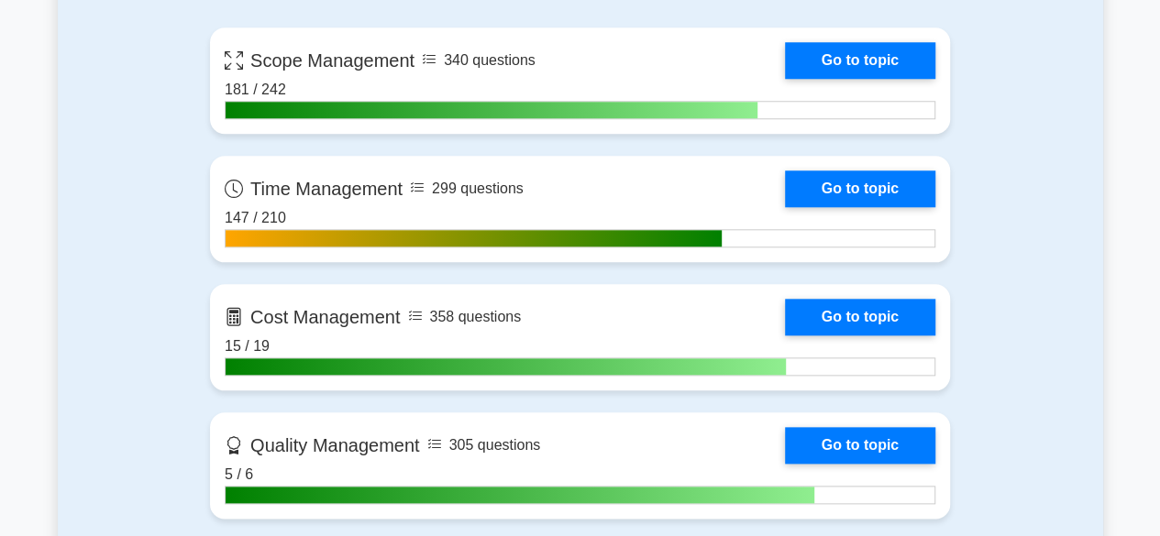
scroll to position [858, 0]
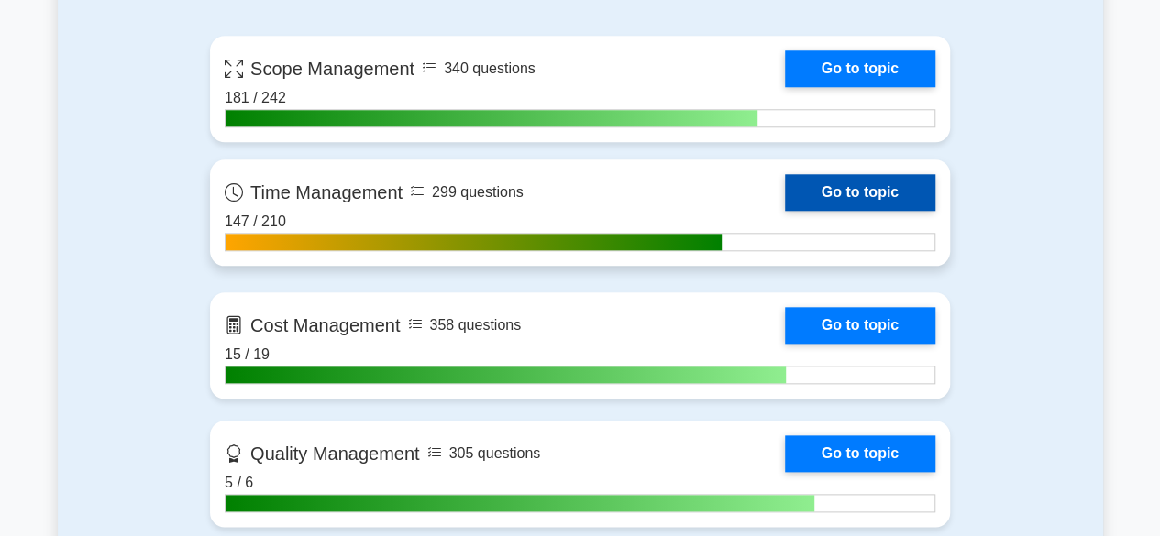
click at [873, 194] on link "Go to topic" at bounding box center [860, 192] width 150 height 37
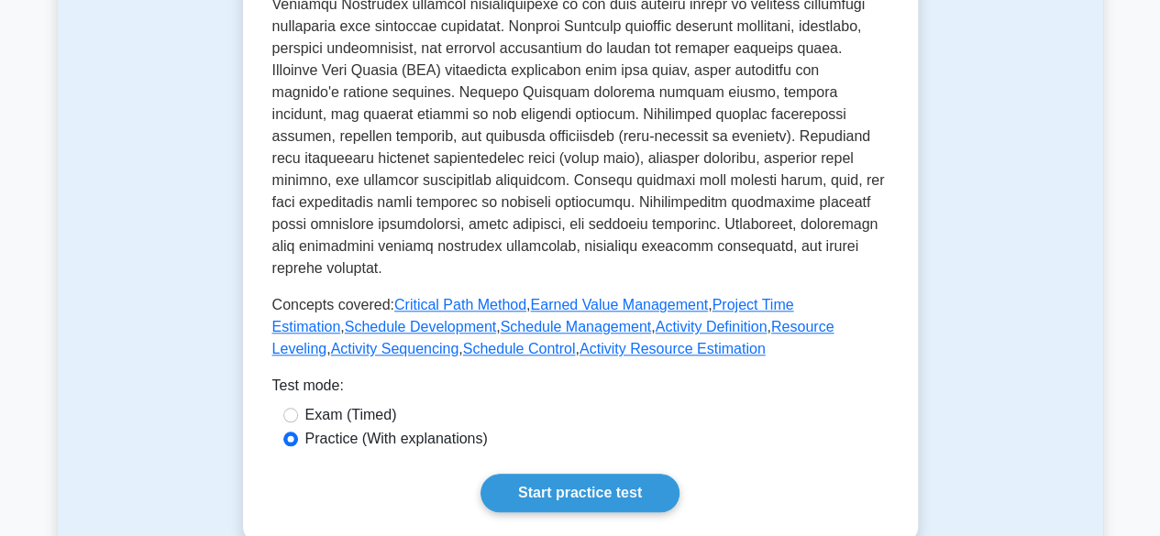
scroll to position [761, 0]
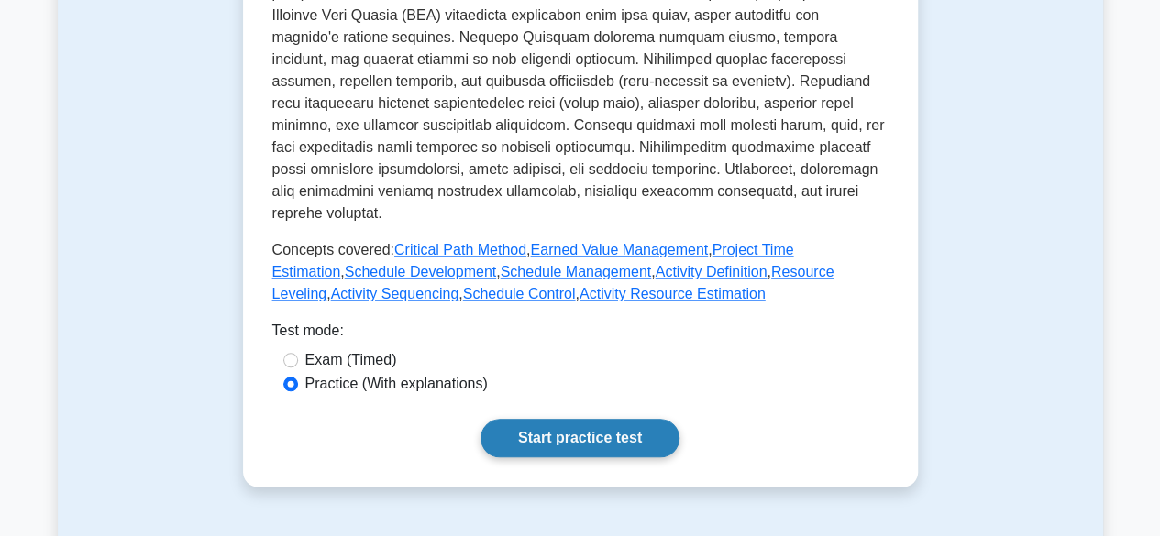
click at [605, 419] on link "Start practice test" at bounding box center [579, 438] width 199 height 39
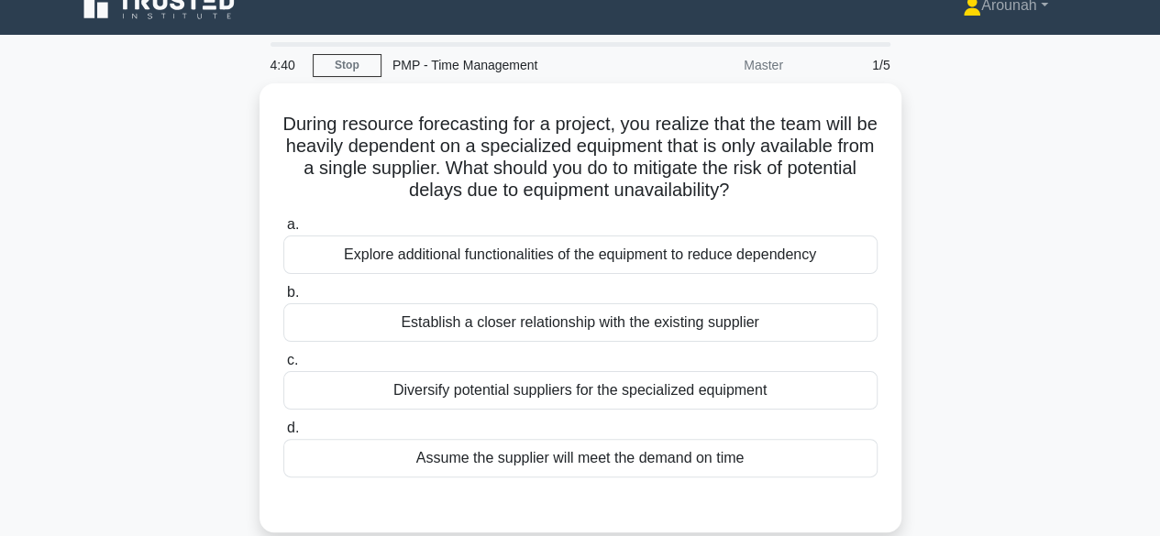
scroll to position [26, 0]
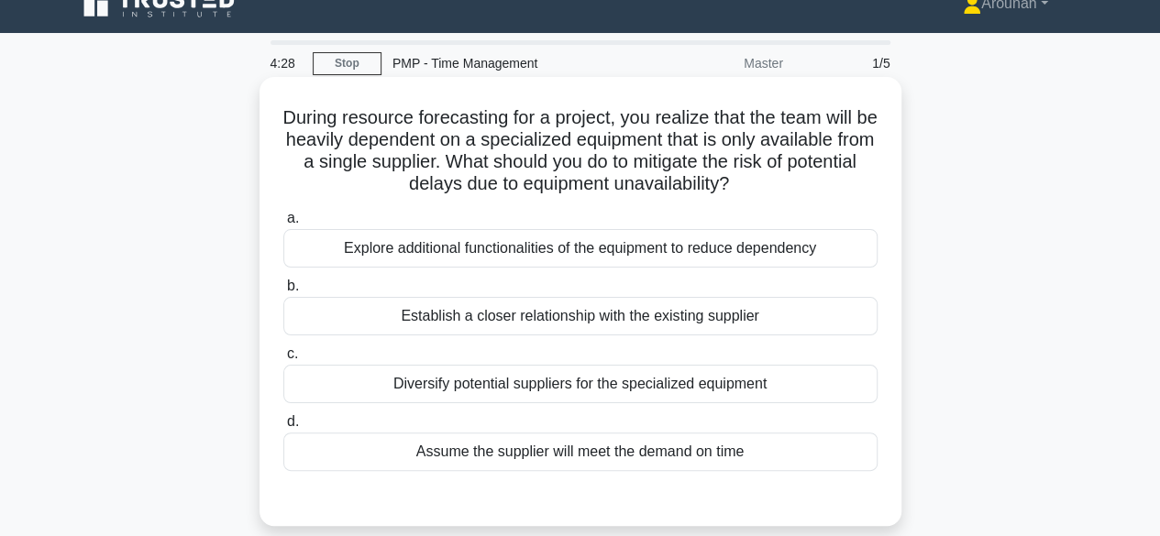
click at [721, 388] on div "Diversify potential suppliers for the specialized equipment" at bounding box center [580, 384] width 594 height 39
click at [283, 360] on input "c. Diversify potential suppliers for the specialized equipment" at bounding box center [283, 354] width 0 height 12
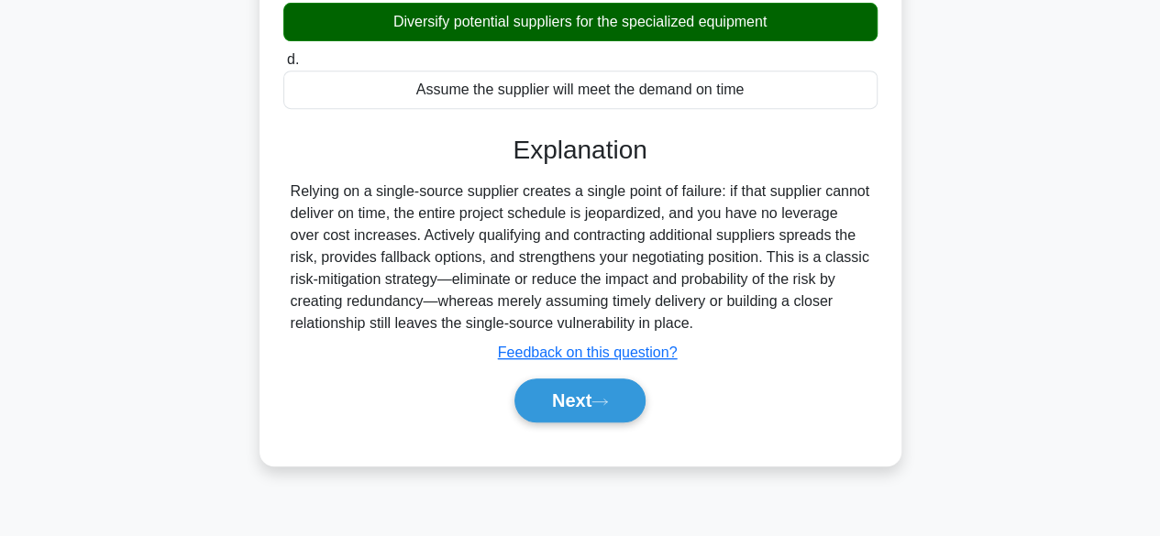
scroll to position [454, 0]
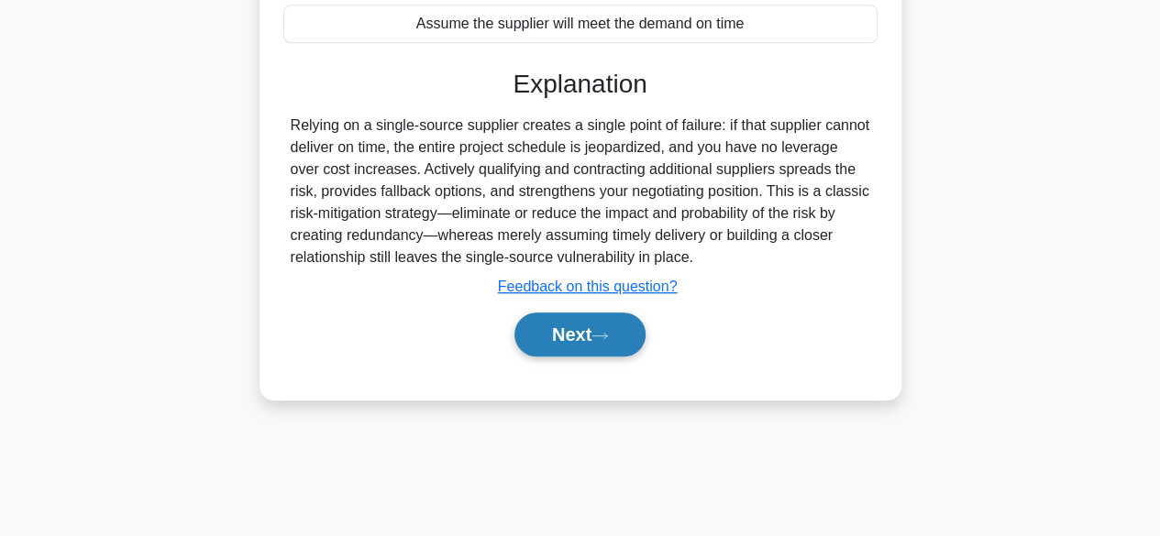
click at [621, 338] on button "Next" at bounding box center [579, 335] width 131 height 44
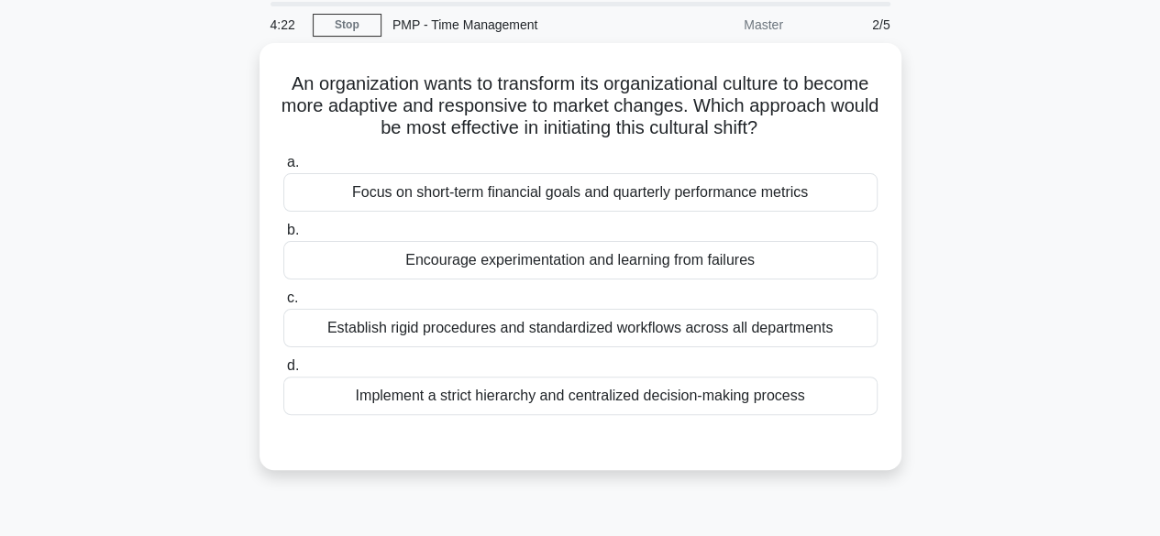
scroll to position [55, 0]
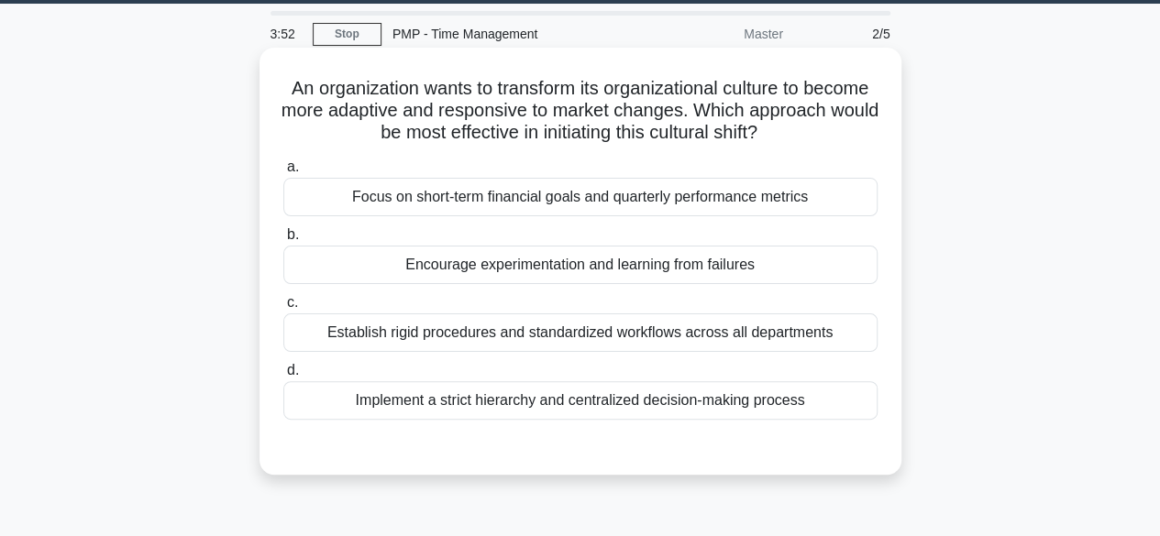
click at [796, 201] on div "Focus on short-term financial goals and quarterly performance metrics" at bounding box center [580, 197] width 594 height 39
click at [283, 173] on input "a. Focus on short-term financial goals and quarterly performance metrics" at bounding box center [283, 167] width 0 height 12
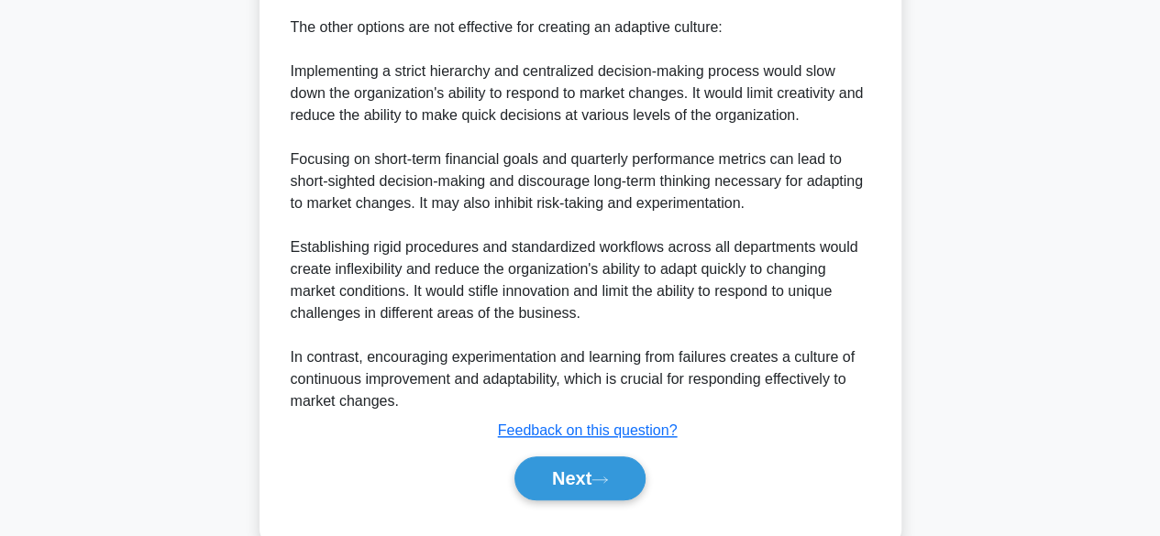
scroll to position [769, 0]
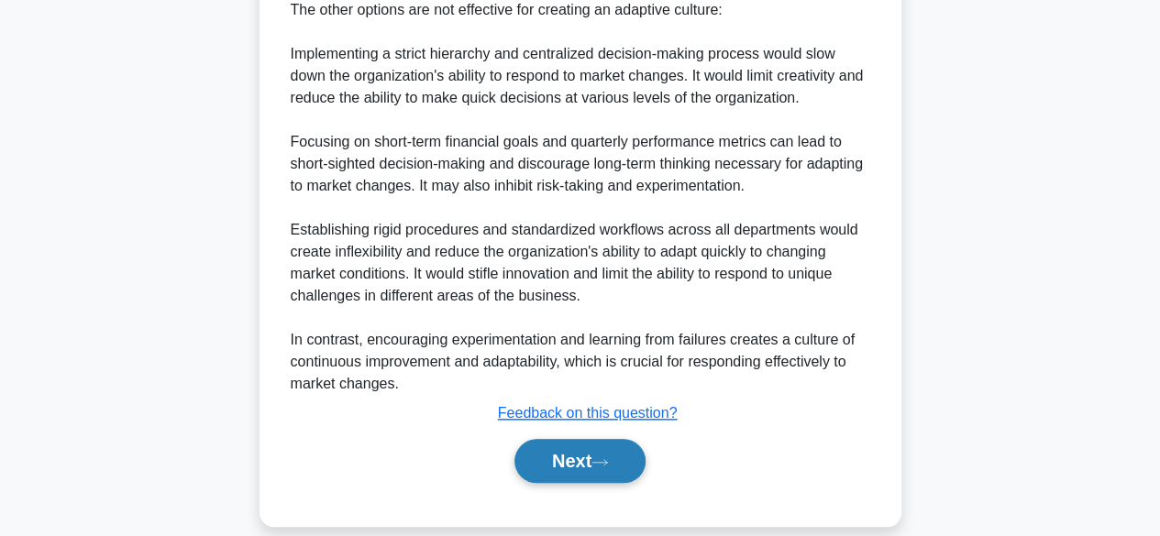
click at [580, 451] on button "Next" at bounding box center [579, 461] width 131 height 44
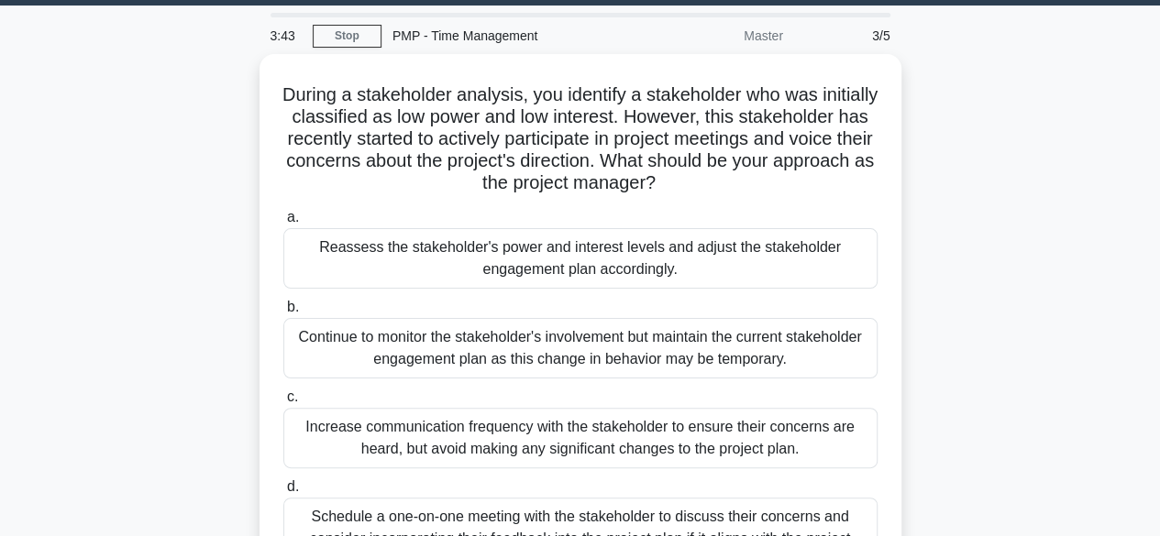
scroll to position [55, 0]
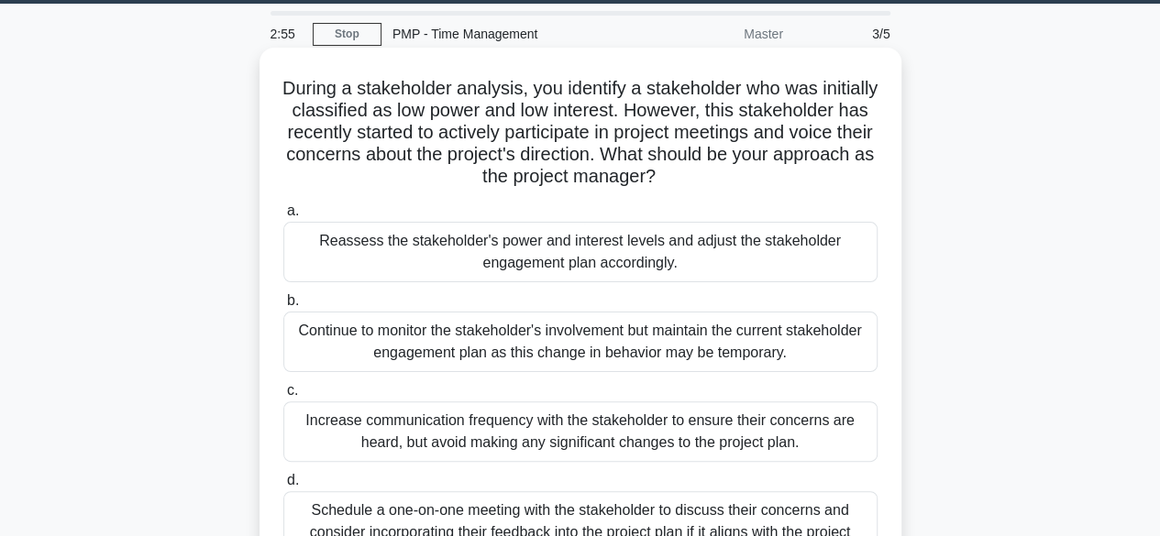
click at [732, 249] on div "Reassess the stakeholder's power and interest levels and adjust the stakeholder…" at bounding box center [580, 252] width 594 height 61
click at [283, 217] on input "a. Reassess the stakeholder's power and interest levels and adjust the stakehol…" at bounding box center [283, 211] width 0 height 12
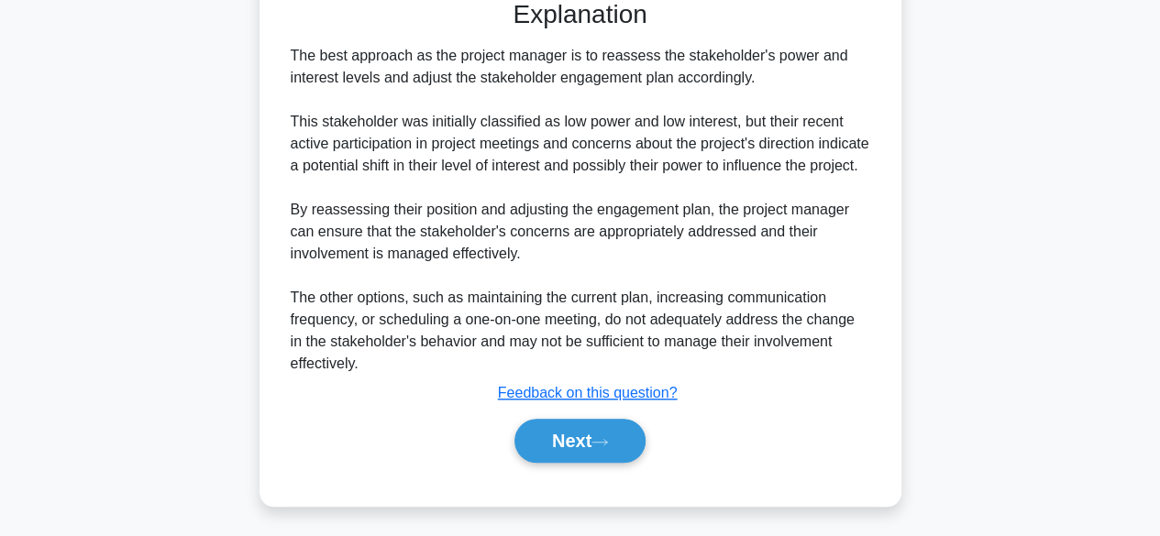
scroll to position [679, 0]
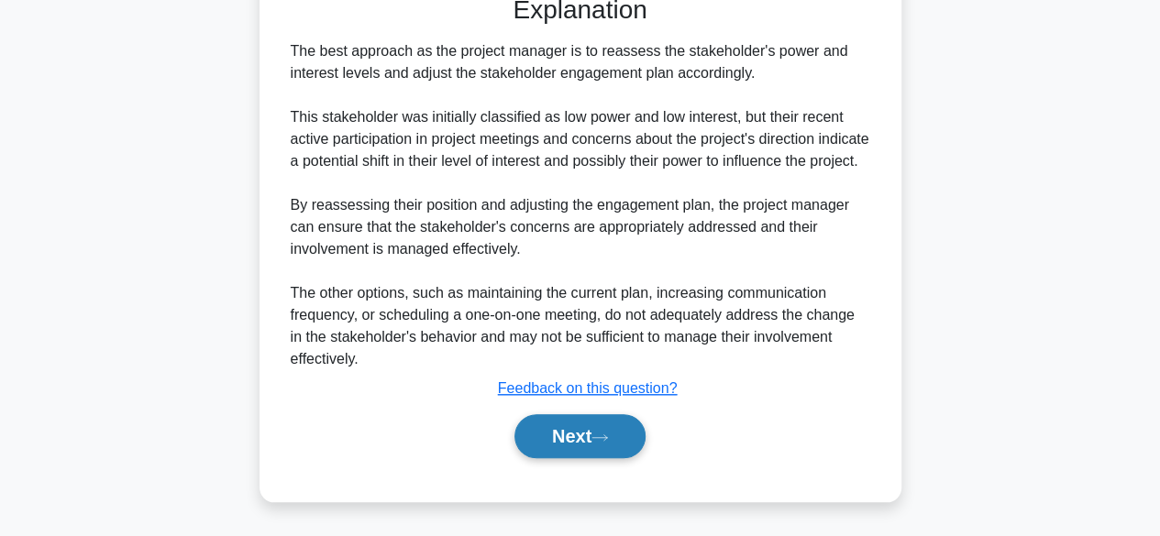
click at [608, 437] on icon at bounding box center [599, 438] width 17 height 10
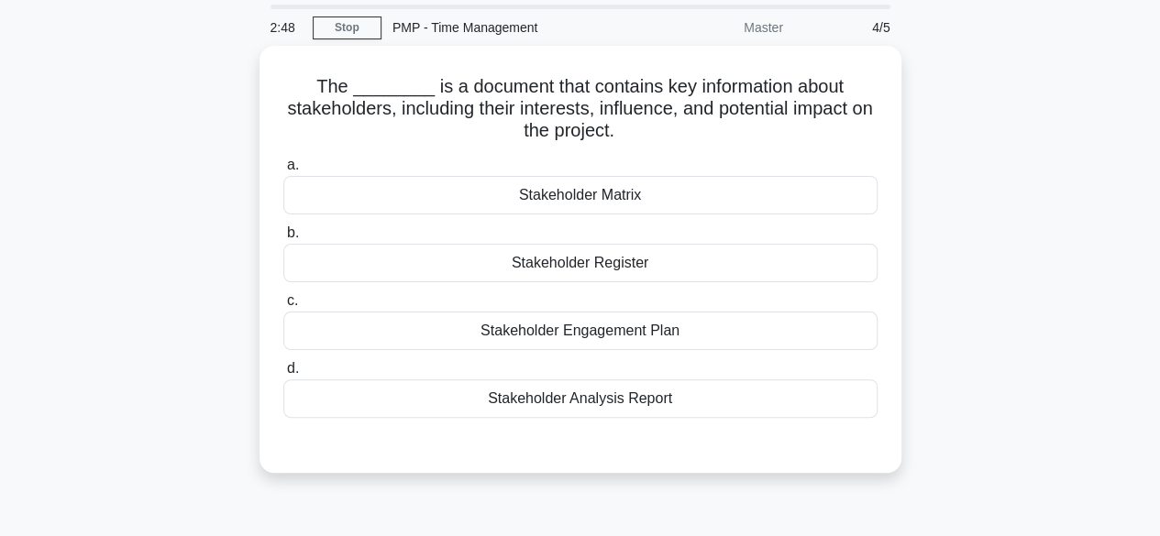
scroll to position [26, 0]
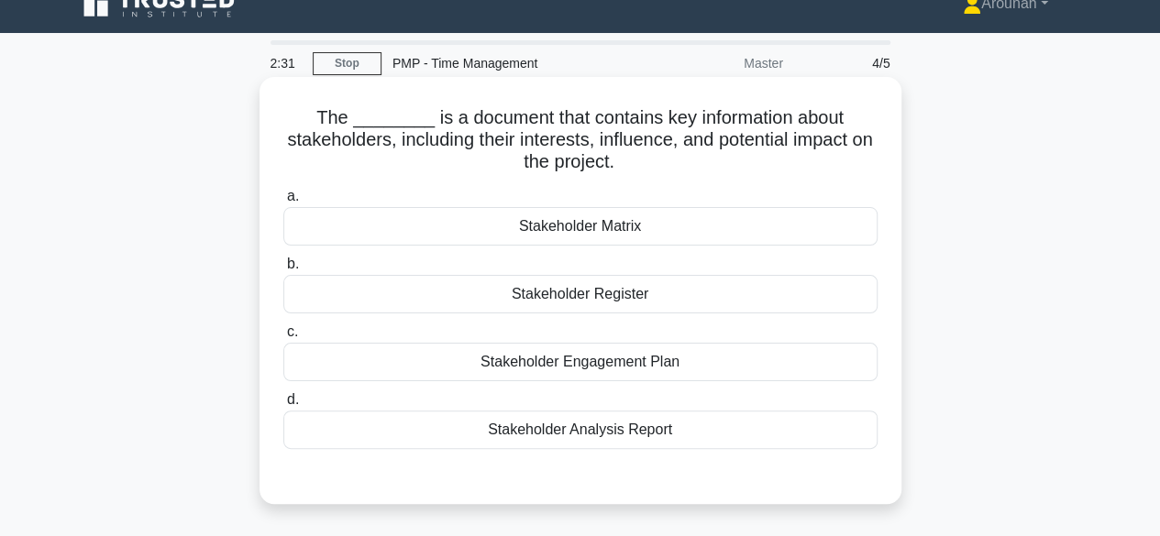
click at [589, 366] on div "Stakeholder Engagement Plan" at bounding box center [580, 362] width 594 height 39
click at [283, 338] on input "c. Stakeholder Engagement Plan" at bounding box center [283, 332] width 0 height 12
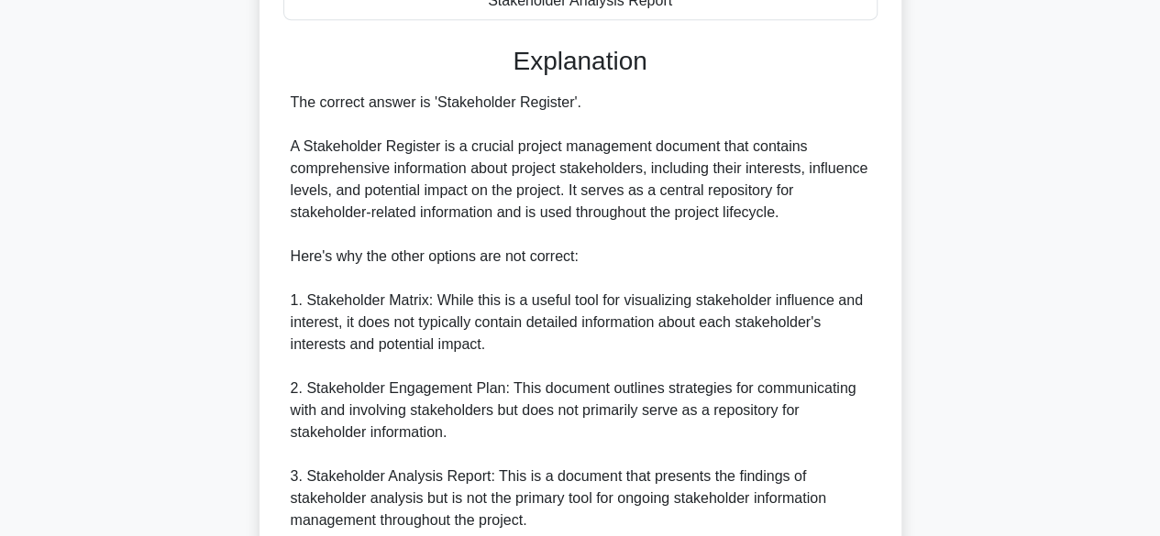
scroll to position [682, 0]
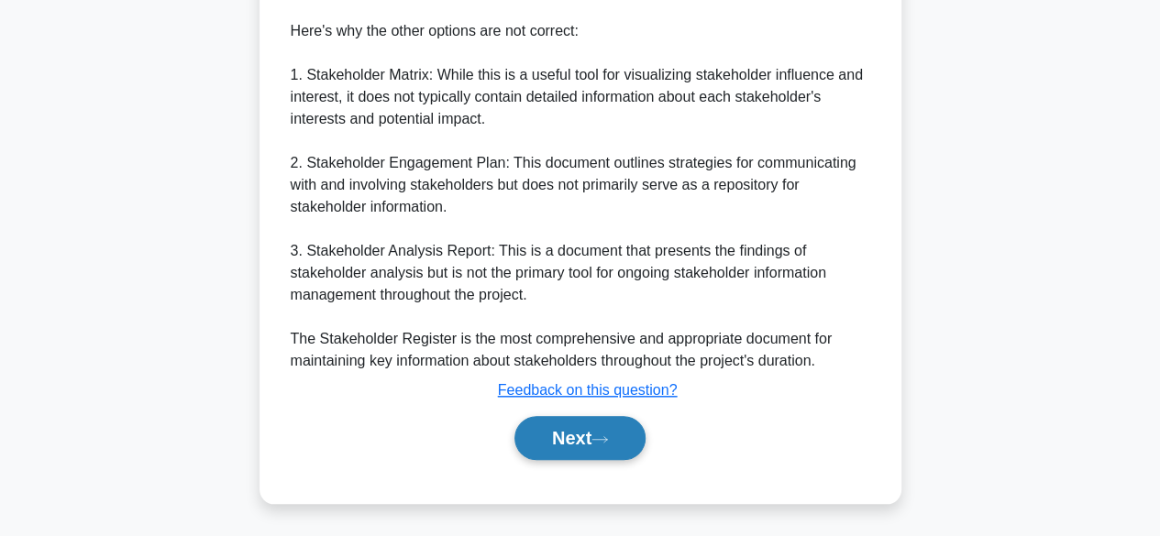
click at [589, 428] on button "Next" at bounding box center [579, 438] width 131 height 44
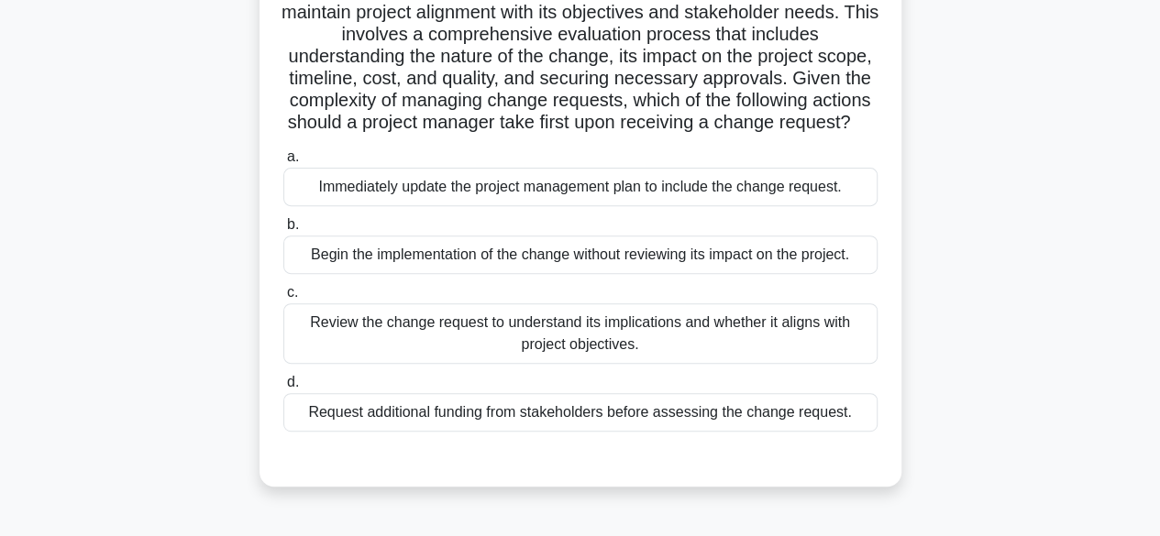
scroll to position [249, 0]
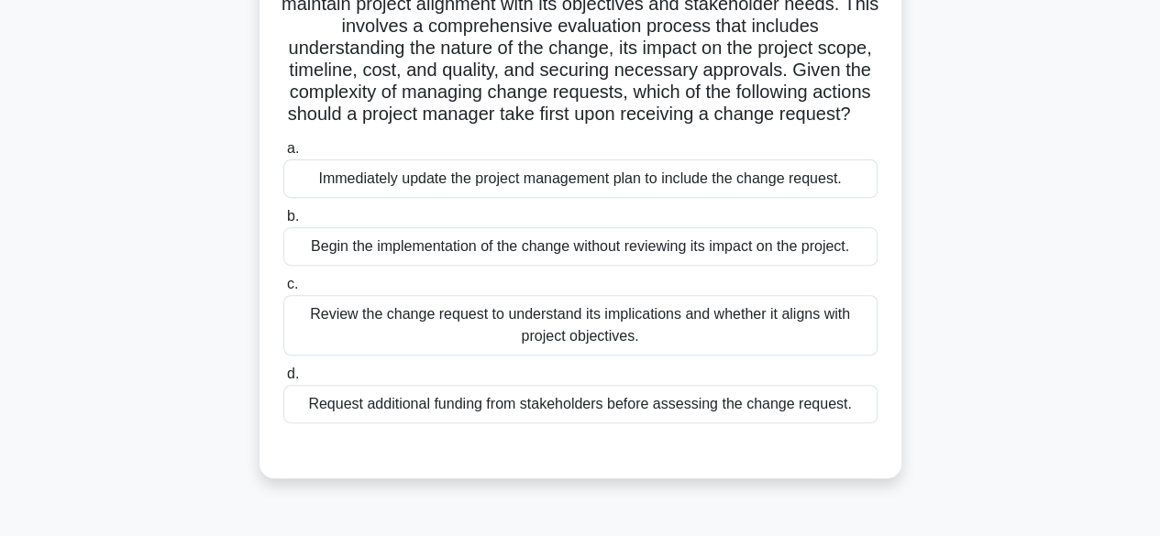
click at [739, 349] on div "Review the change request to understand its implications and whether it aligns …" at bounding box center [580, 325] width 594 height 61
click at [283, 291] on input "c. Review the change request to understand its implications and whether it alig…" at bounding box center [283, 285] width 0 height 12
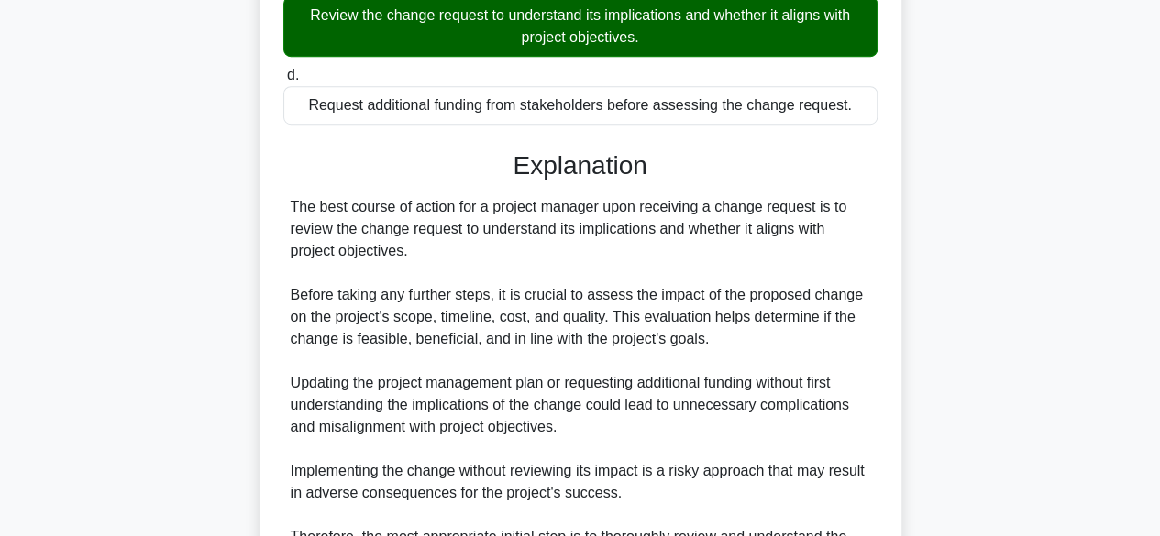
scroll to position [767, 0]
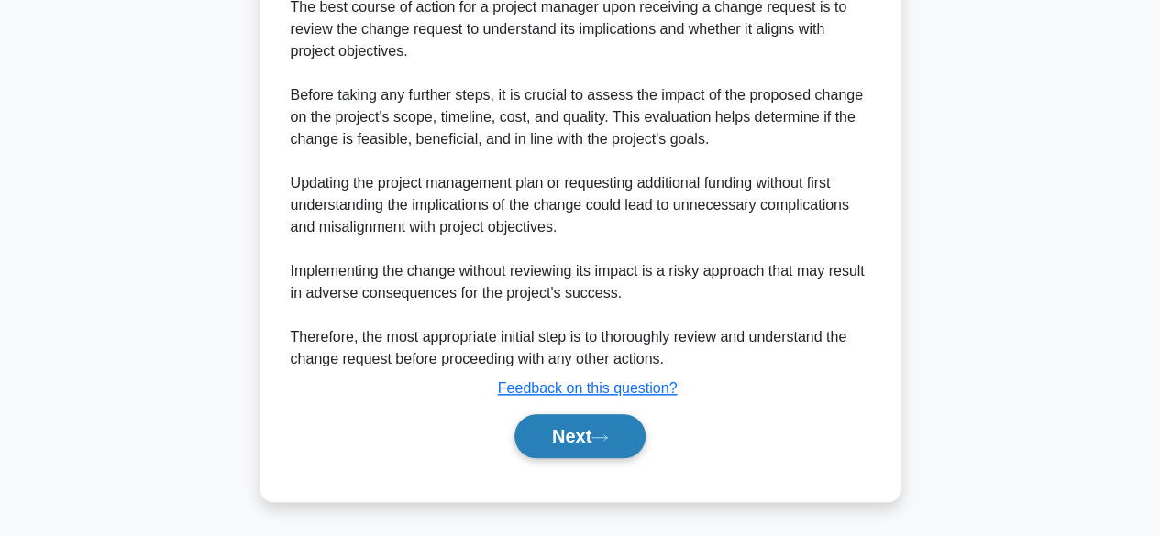
click at [631, 447] on button "Next" at bounding box center [579, 436] width 131 height 44
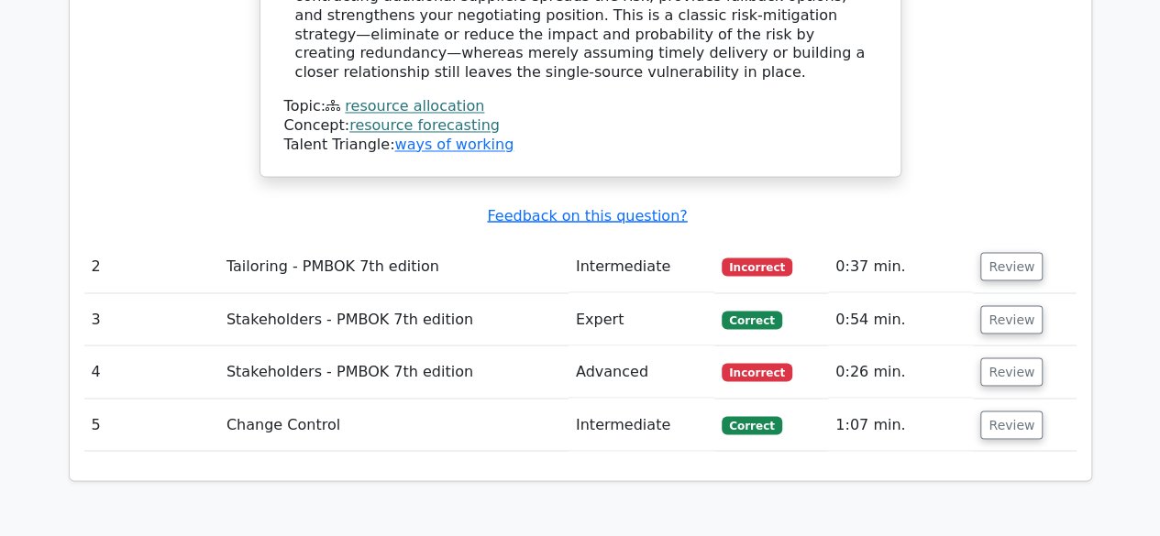
scroll to position [1533, 0]
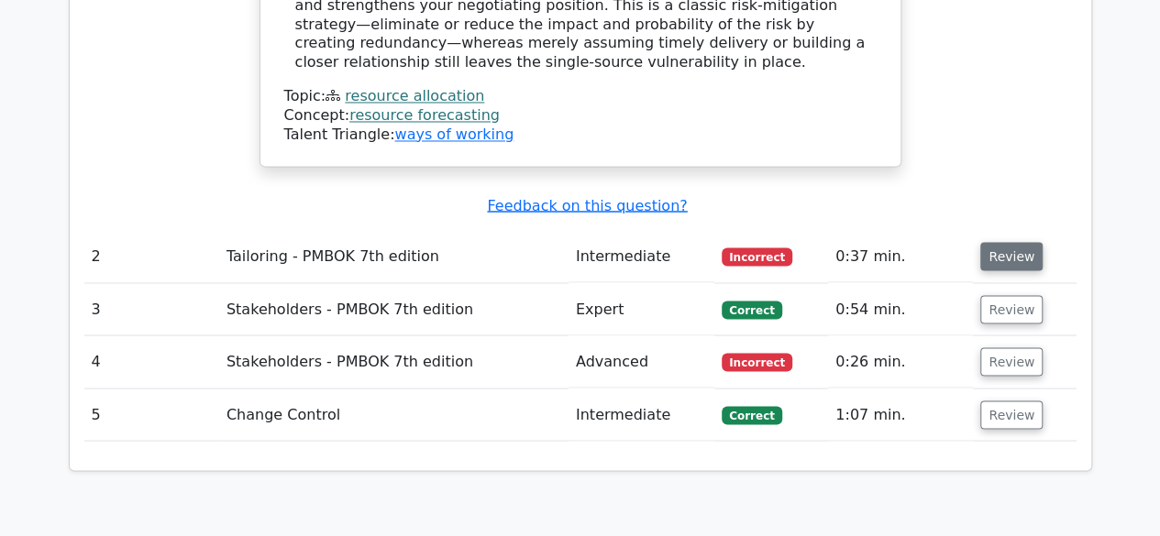
click at [1005, 242] on button "Review" at bounding box center [1011, 256] width 62 height 28
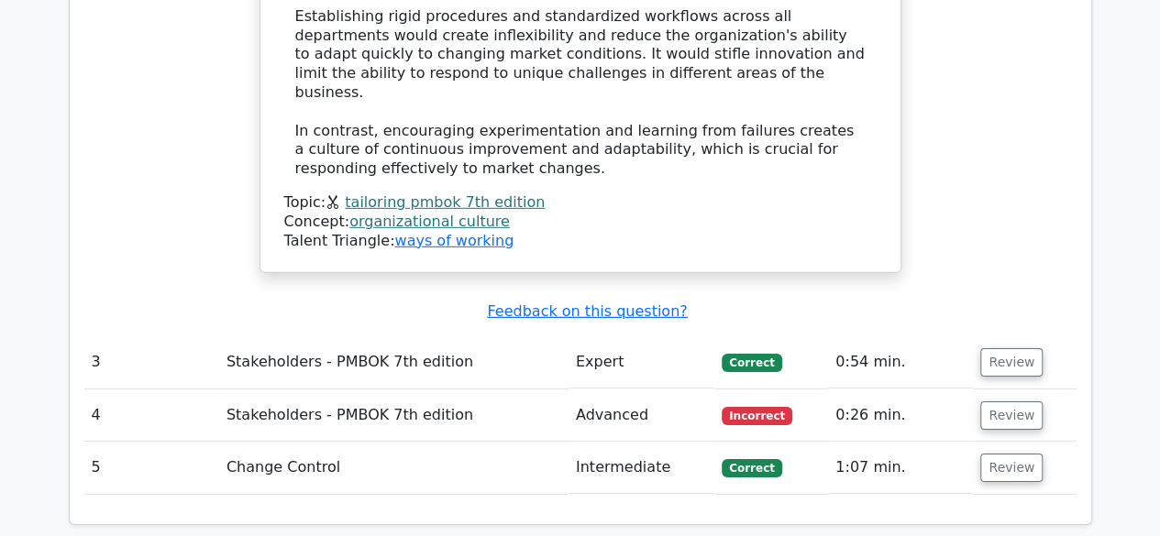
scroll to position [2734, 0]
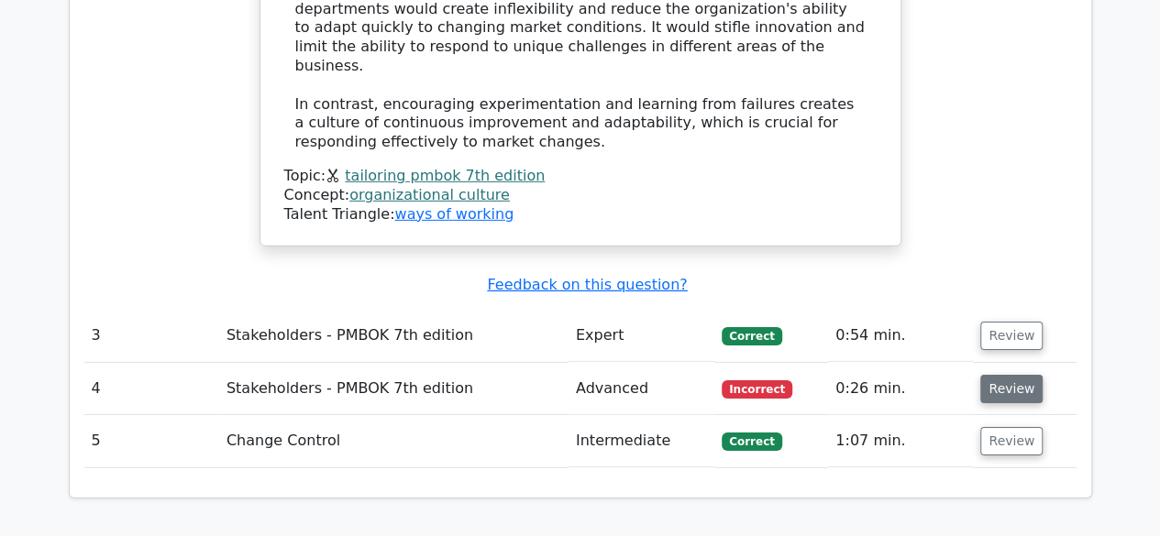
click at [1005, 375] on button "Review" at bounding box center [1011, 389] width 62 height 28
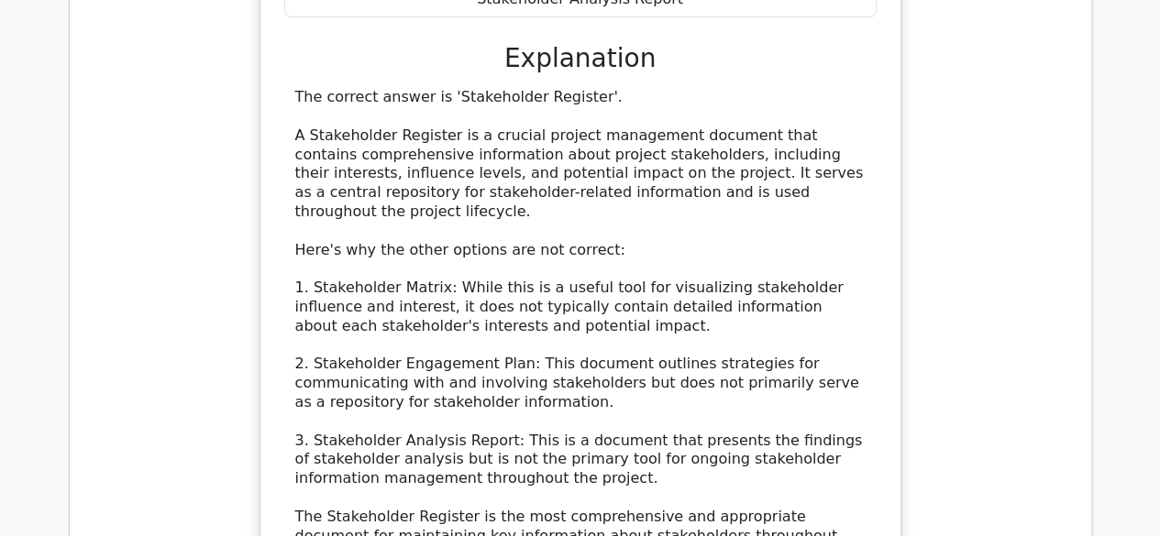
scroll to position [3919, 0]
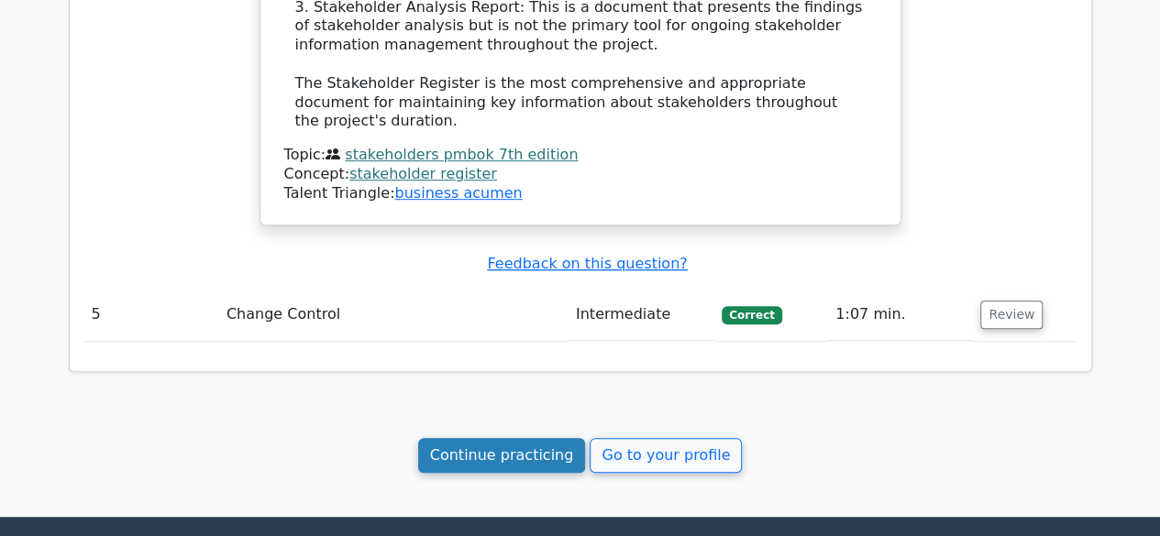
click at [518, 438] on link "Continue practicing" at bounding box center [502, 455] width 168 height 35
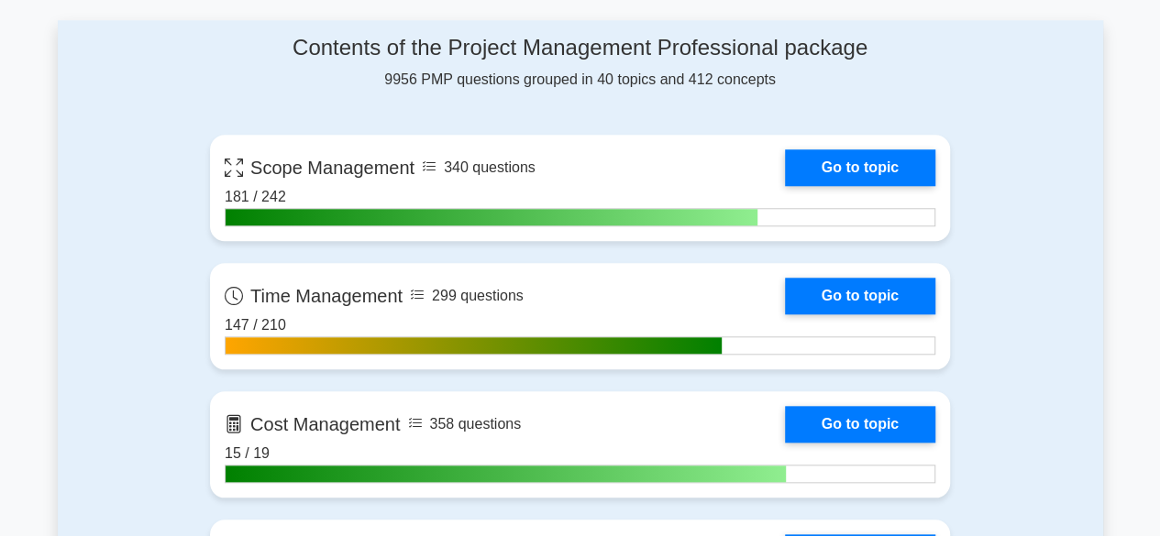
scroll to position [767, 0]
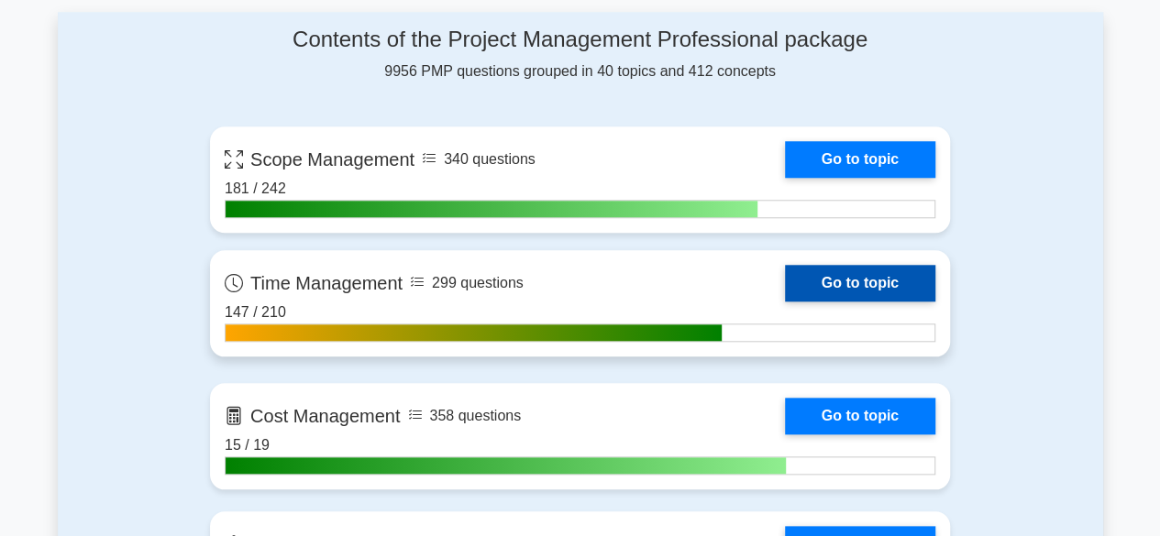
click at [844, 278] on link "Go to topic" at bounding box center [860, 283] width 150 height 37
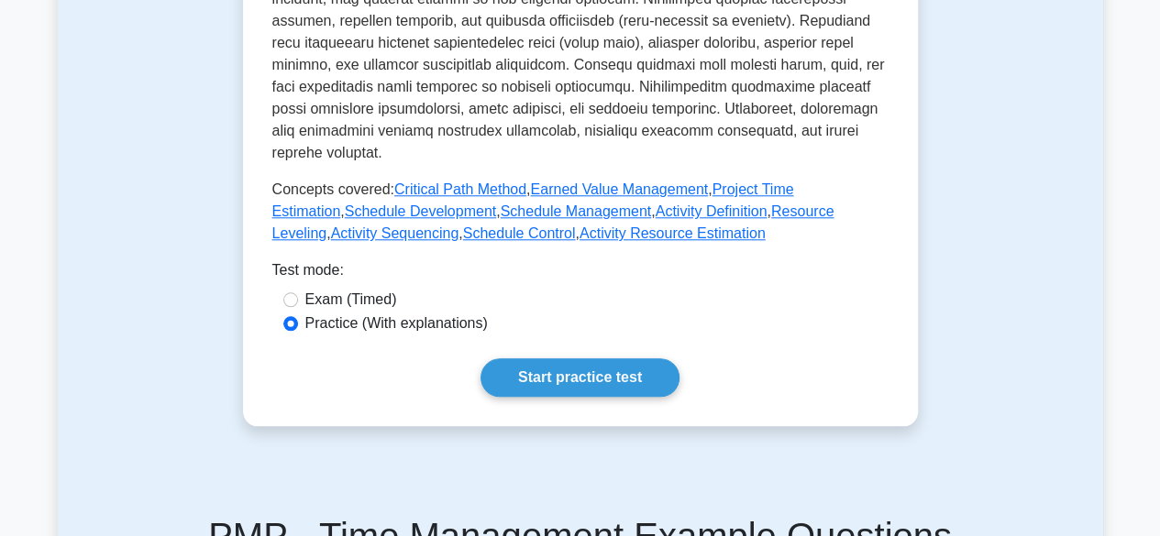
scroll to position [841, 0]
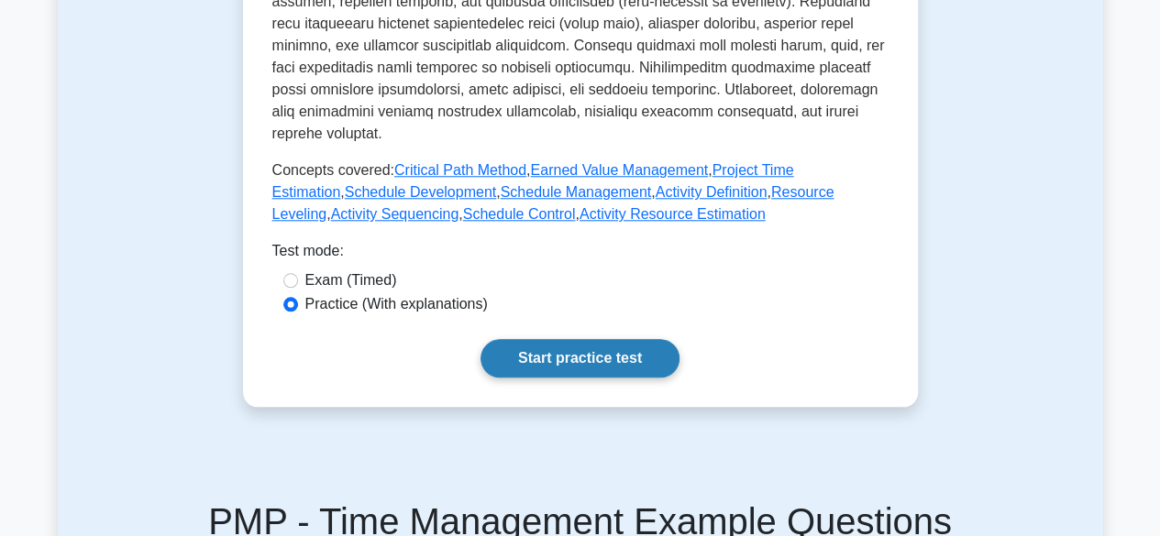
click at [594, 339] on link "Start practice test" at bounding box center [579, 358] width 199 height 39
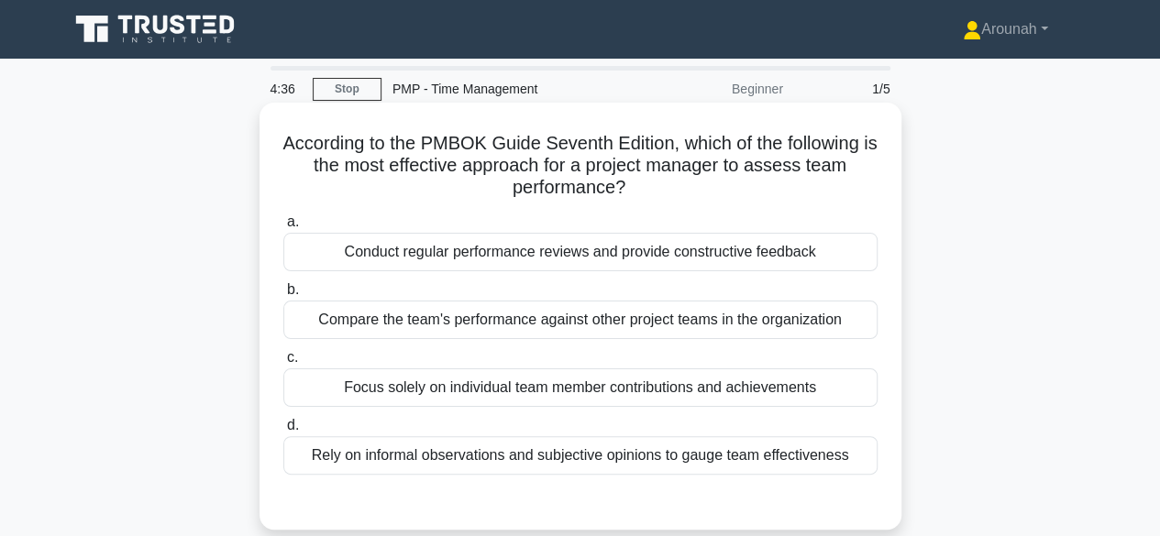
click at [826, 243] on div "Conduct regular performance reviews and provide constructive feedback" at bounding box center [580, 252] width 594 height 39
click at [283, 228] on input "a. Conduct regular performance reviews and provide constructive feedback" at bounding box center [283, 222] width 0 height 12
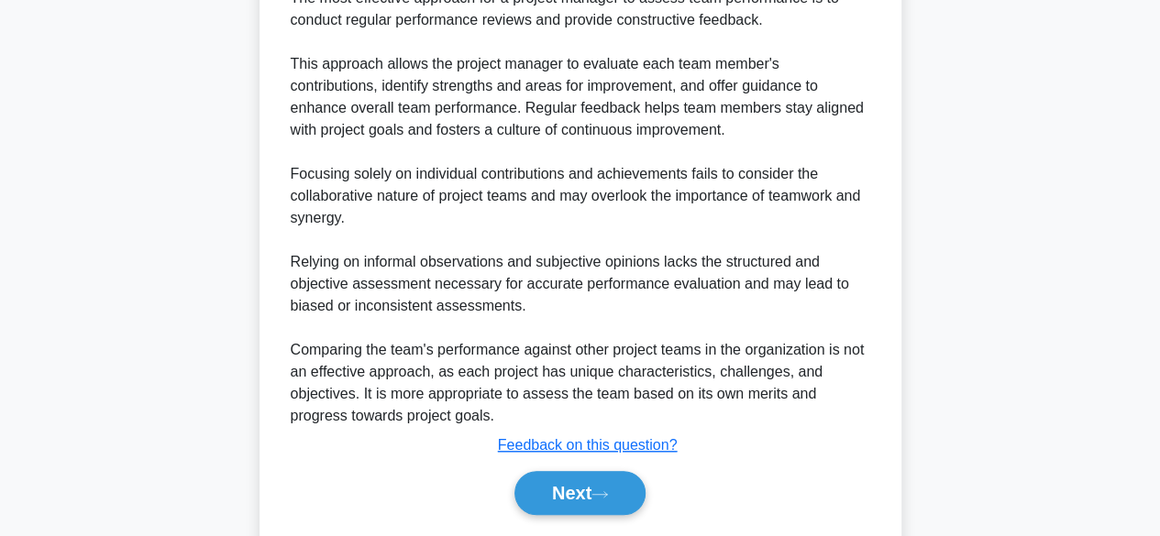
scroll to position [583, 0]
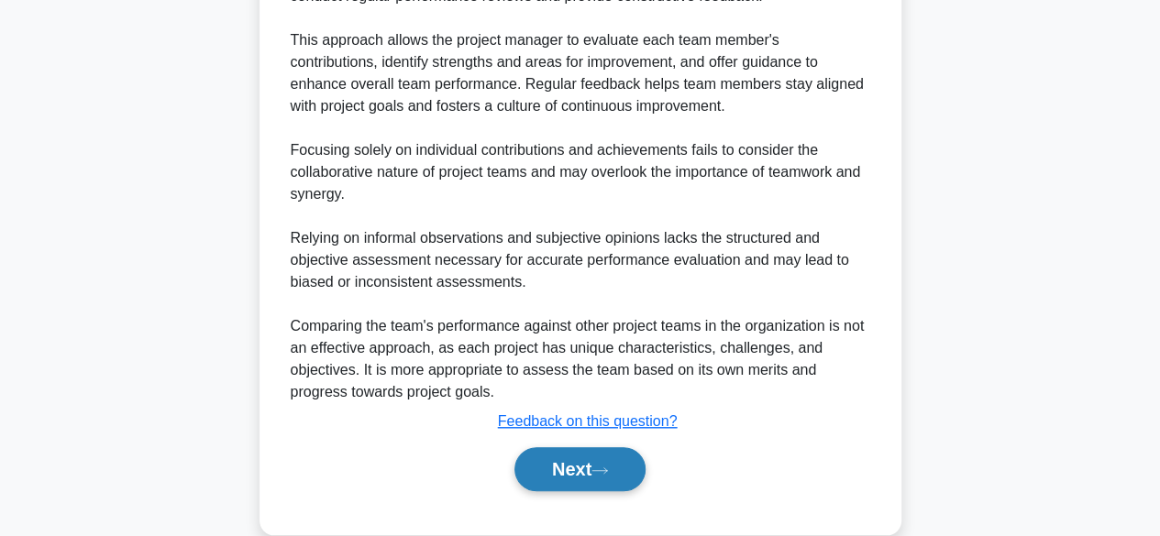
click at [585, 476] on button "Next" at bounding box center [579, 469] width 131 height 44
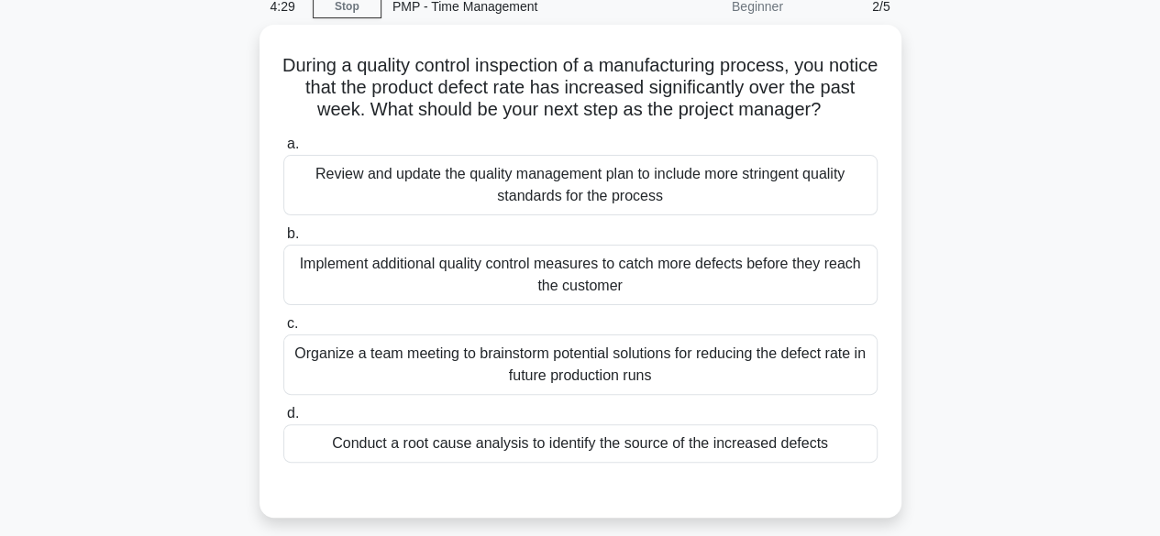
scroll to position [81, 0]
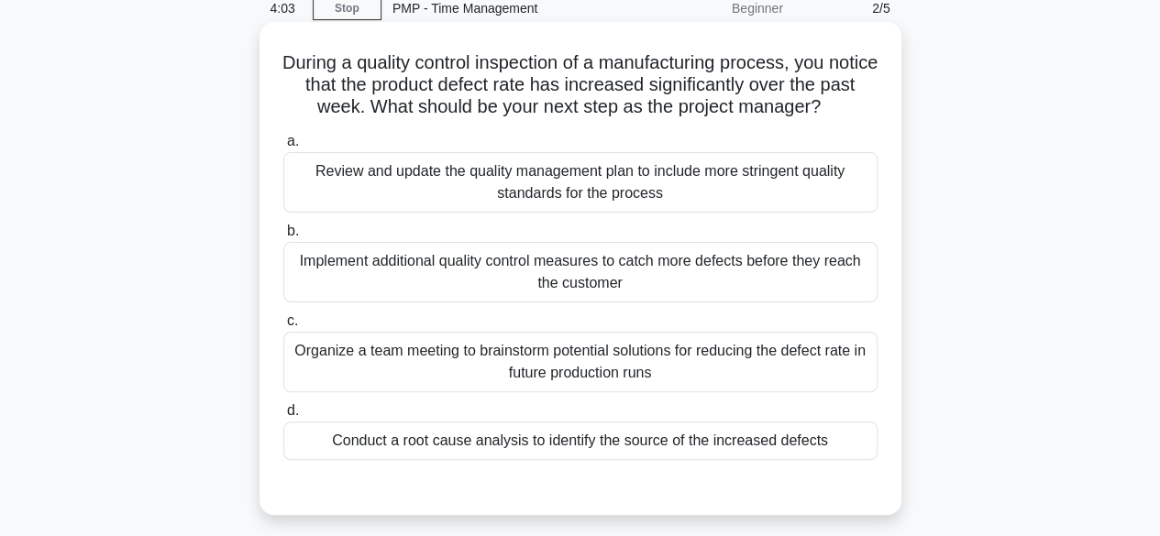
click at [841, 433] on div "Conduct a root cause analysis to identify the source of the increased defects" at bounding box center [580, 441] width 594 height 39
click at [283, 417] on input "d. Conduct a root cause analysis to identify the source of the increased defects" at bounding box center [283, 411] width 0 height 12
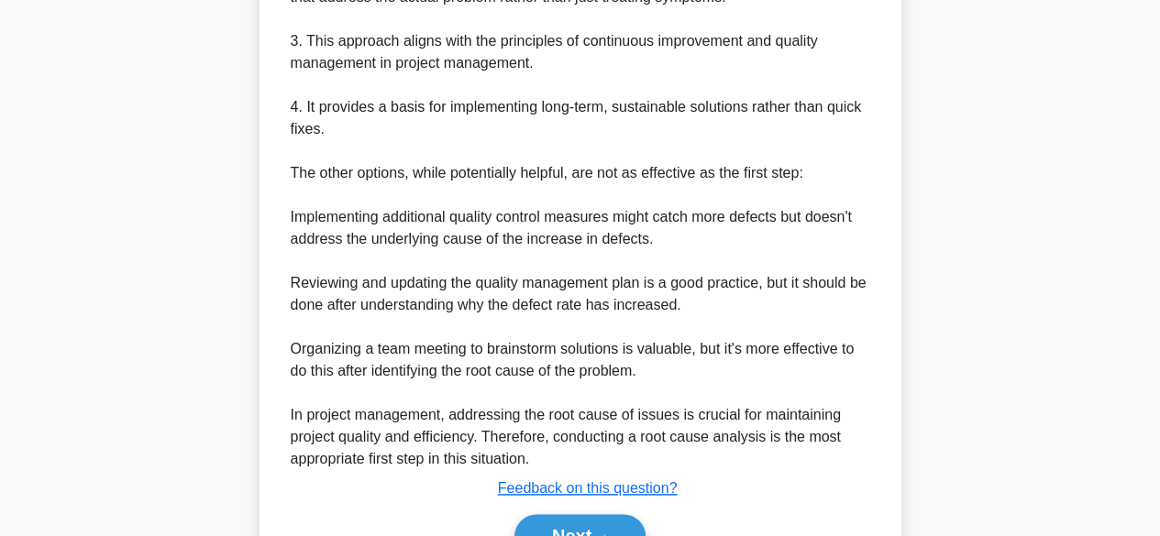
scroll to position [943, 0]
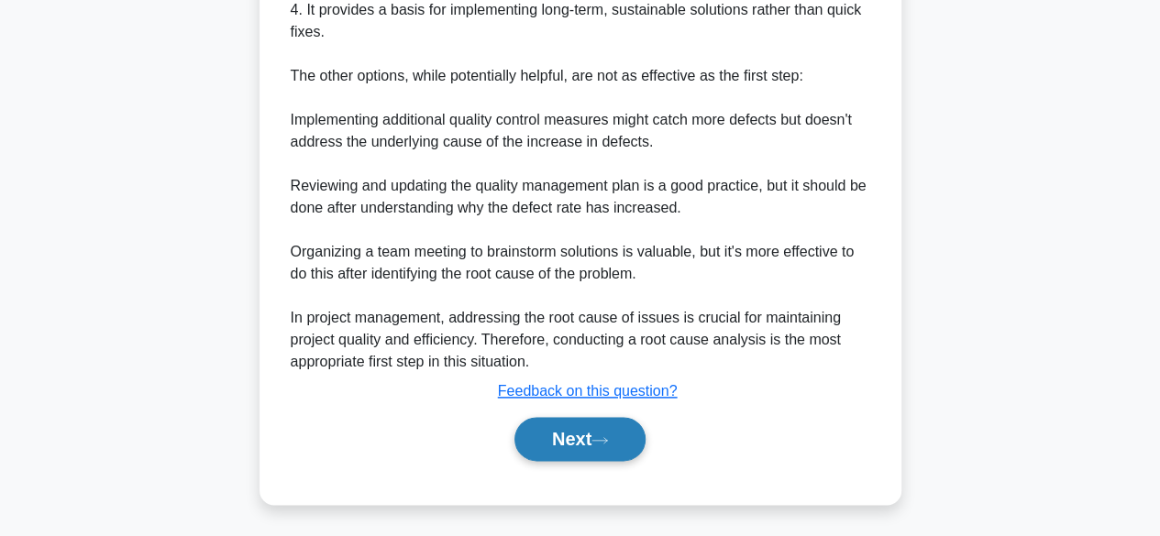
click at [603, 448] on button "Next" at bounding box center [579, 439] width 131 height 44
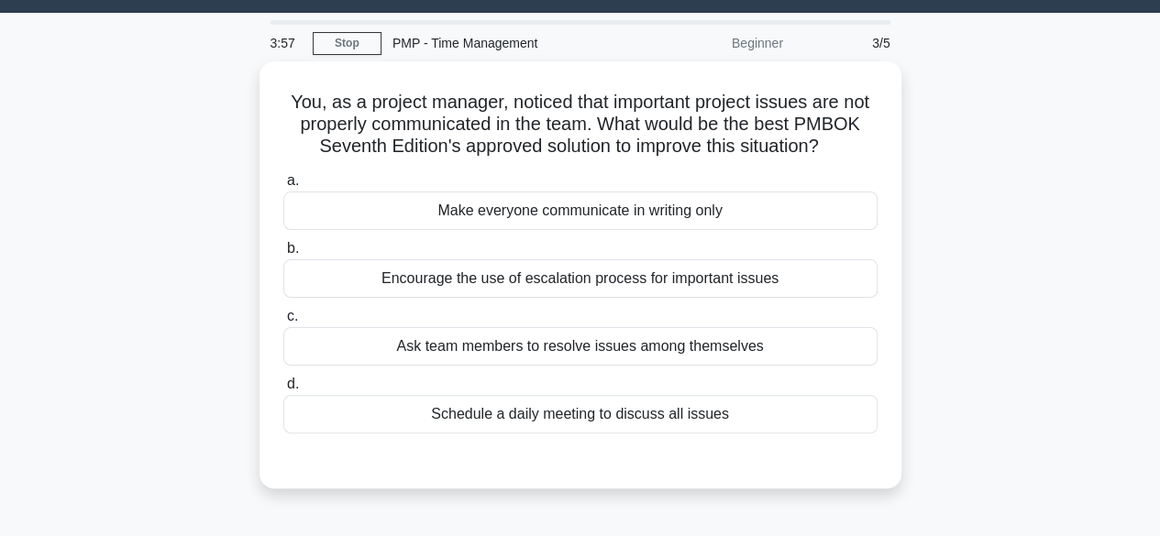
scroll to position [48, 0]
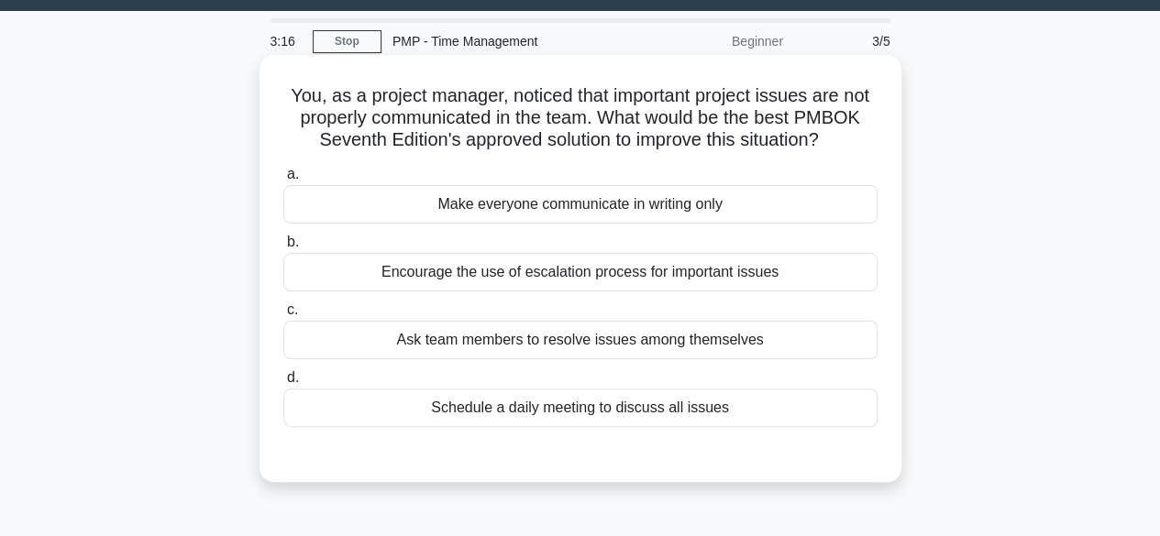
click at [697, 412] on div "Schedule a daily meeting to discuss all issues" at bounding box center [580, 408] width 594 height 39
click at [283, 384] on input "d. Schedule a daily meeting to discuss all issues" at bounding box center [283, 378] width 0 height 12
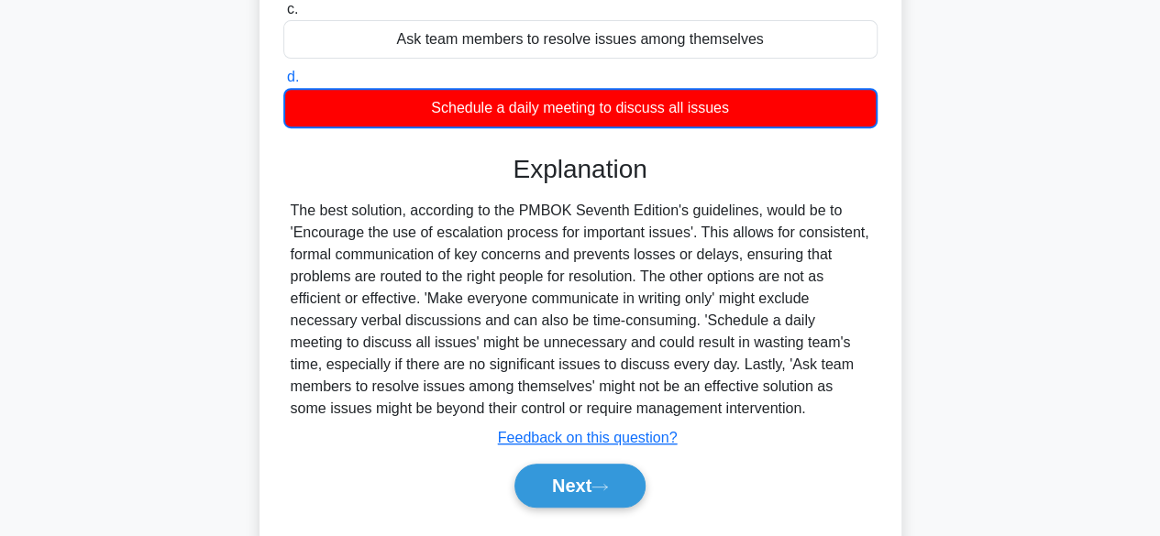
scroll to position [395, 0]
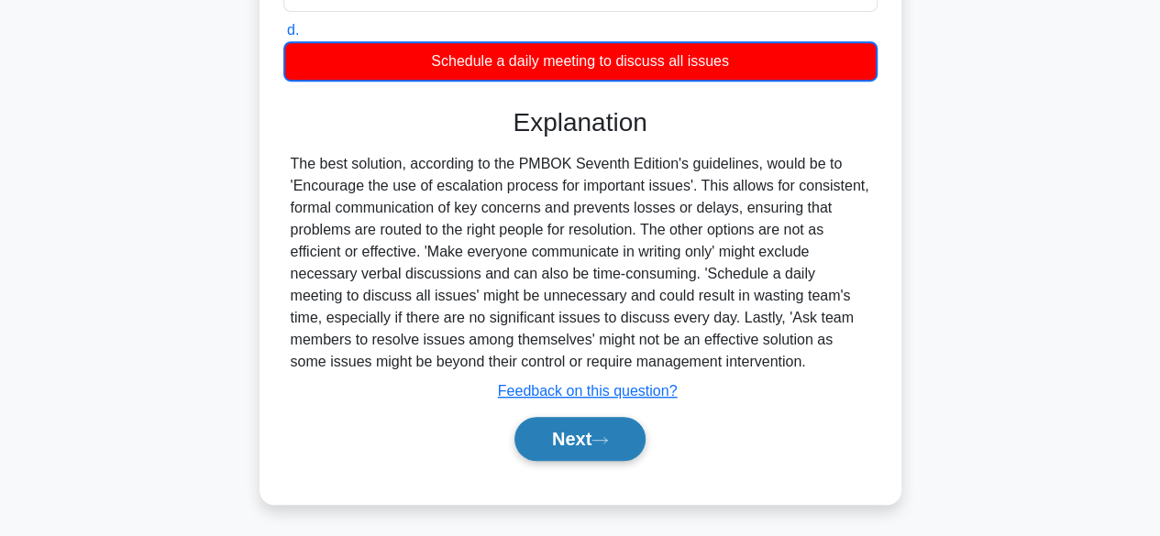
click at [636, 436] on button "Next" at bounding box center [579, 439] width 131 height 44
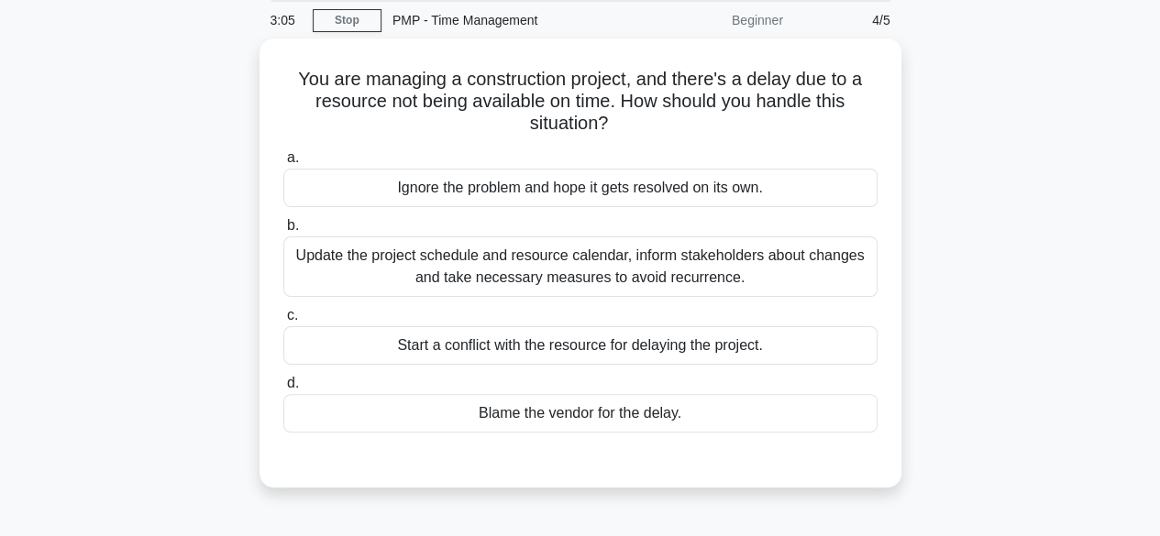
scroll to position [66, 0]
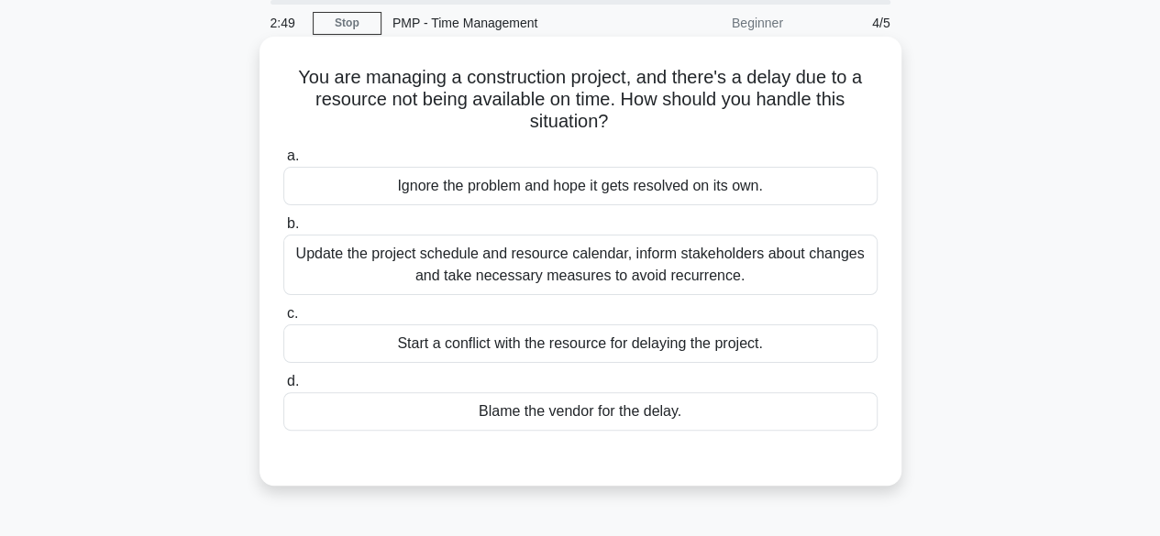
click at [724, 272] on div "Update the project schedule and resource calendar, inform stakeholders about ch…" at bounding box center [580, 265] width 594 height 61
click at [283, 230] on input "b. Update the project schedule and resource calendar, inform stakeholders about…" at bounding box center [283, 224] width 0 height 12
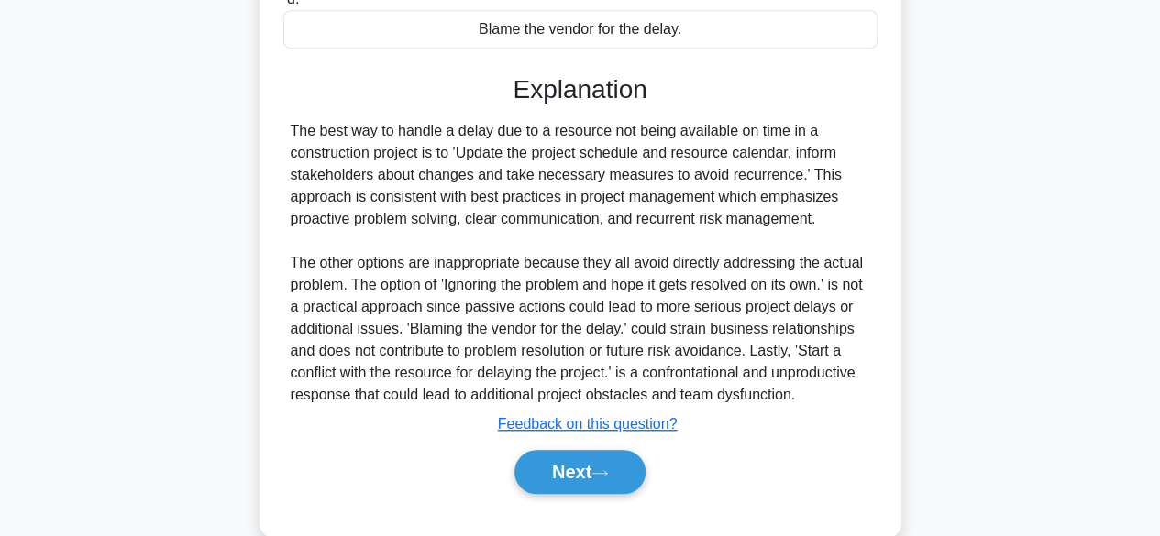
scroll to position [481, 0]
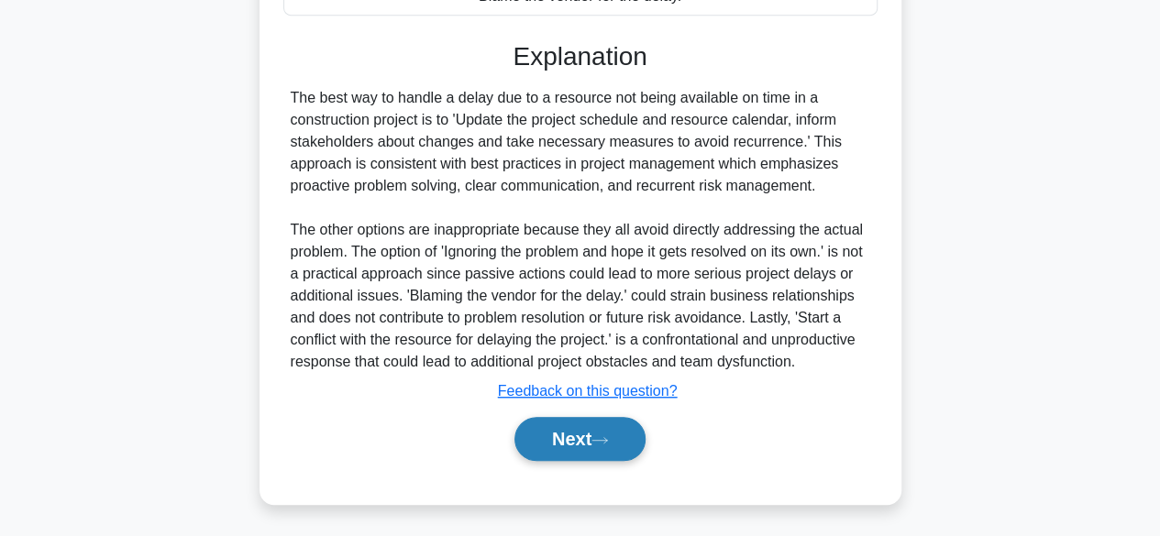
click at [582, 448] on button "Next" at bounding box center [579, 439] width 131 height 44
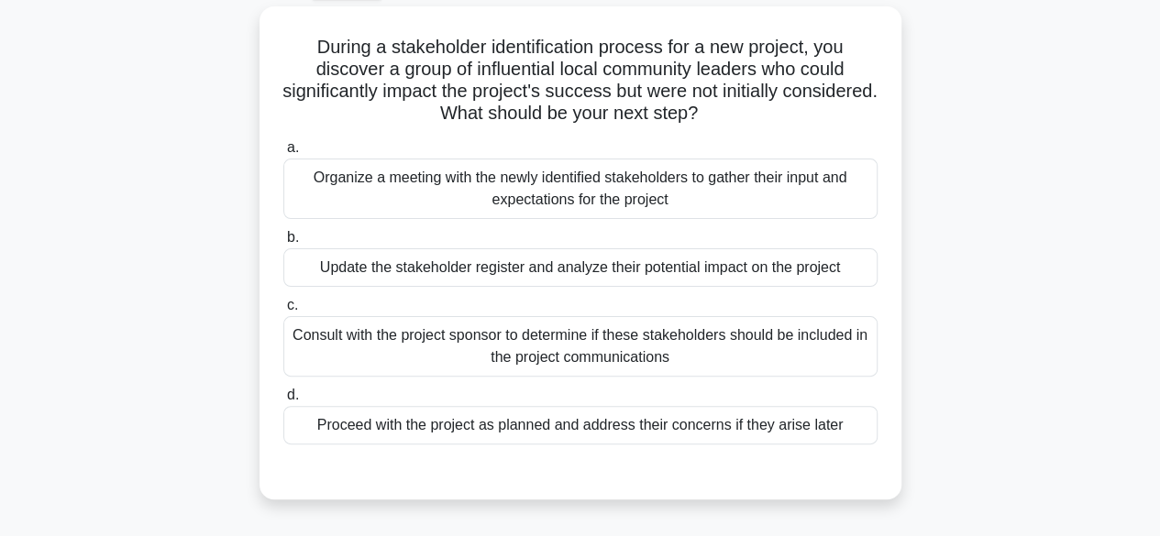
scroll to position [97, 0]
click at [822, 274] on div "Update the stakeholder register and analyze their potential impact on the proje…" at bounding box center [580, 267] width 594 height 39
click at [283, 243] on input "b. Update the stakeholder register and analyze their potential impact on the pr…" at bounding box center [283, 237] width 0 height 12
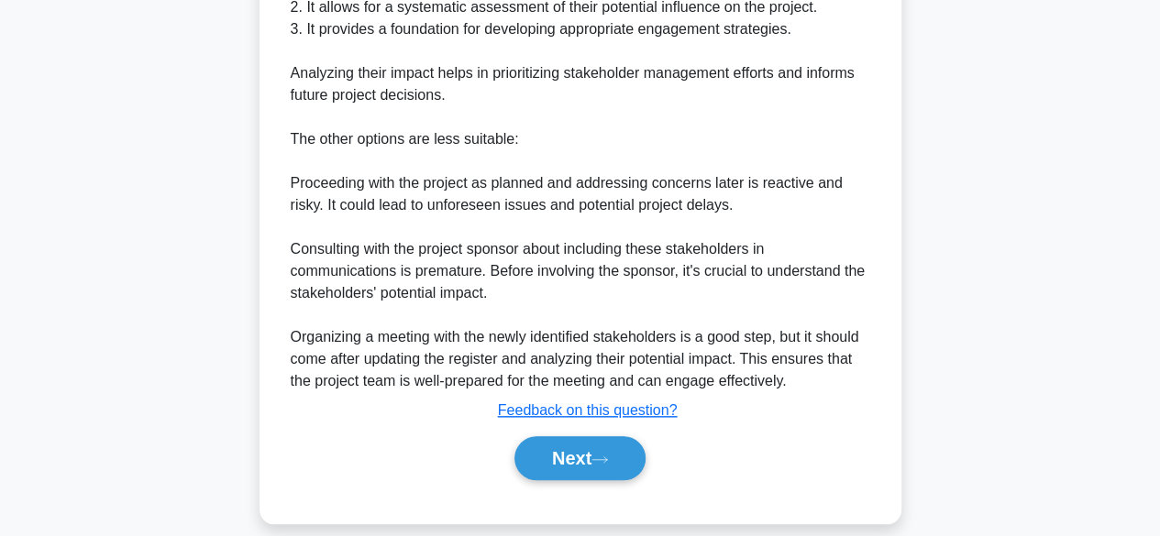
scroll to position [745, 0]
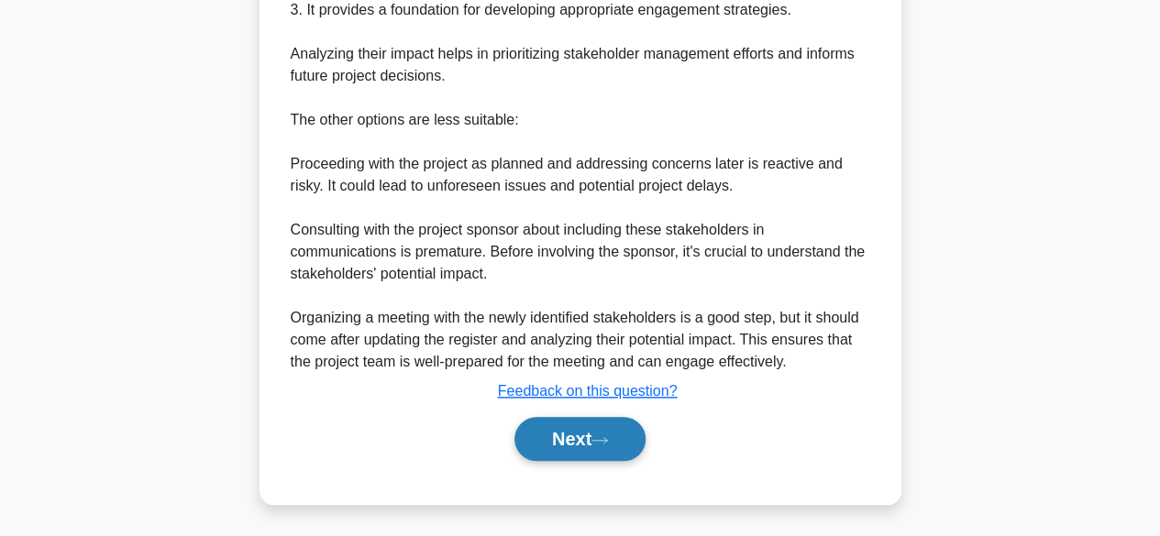
click at [601, 444] on button "Next" at bounding box center [579, 439] width 131 height 44
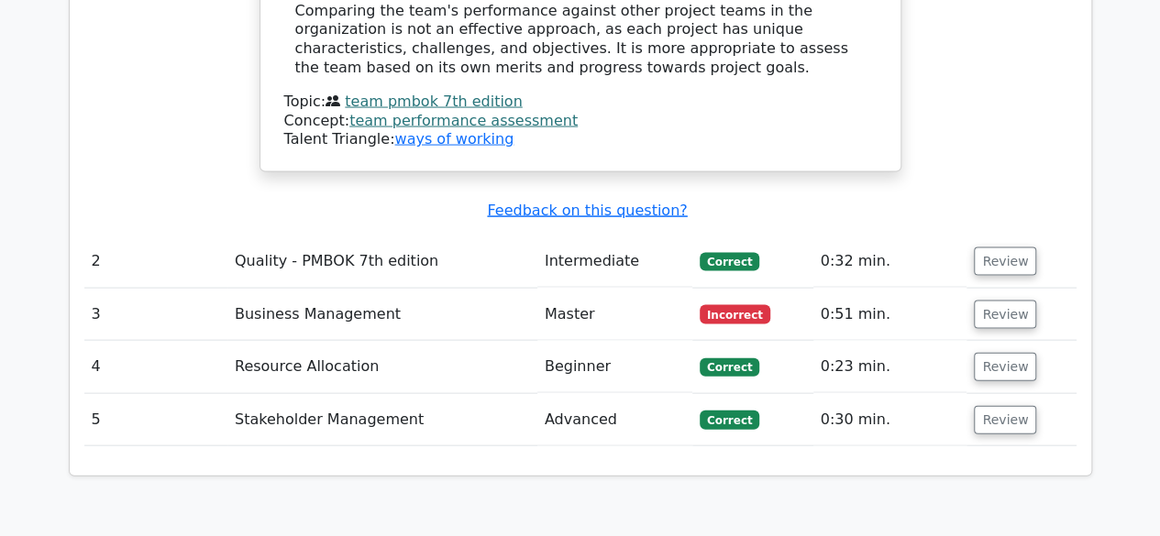
scroll to position [1845, 0]
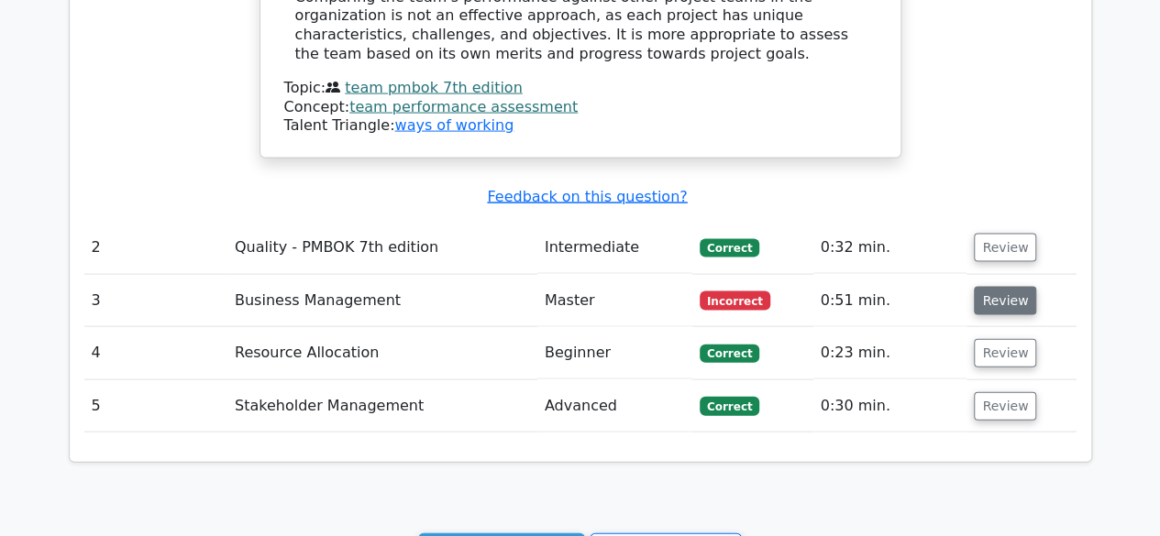
click at [1006, 287] on button "Review" at bounding box center [1005, 301] width 62 height 28
